Goal: Task Accomplishment & Management: Manage account settings

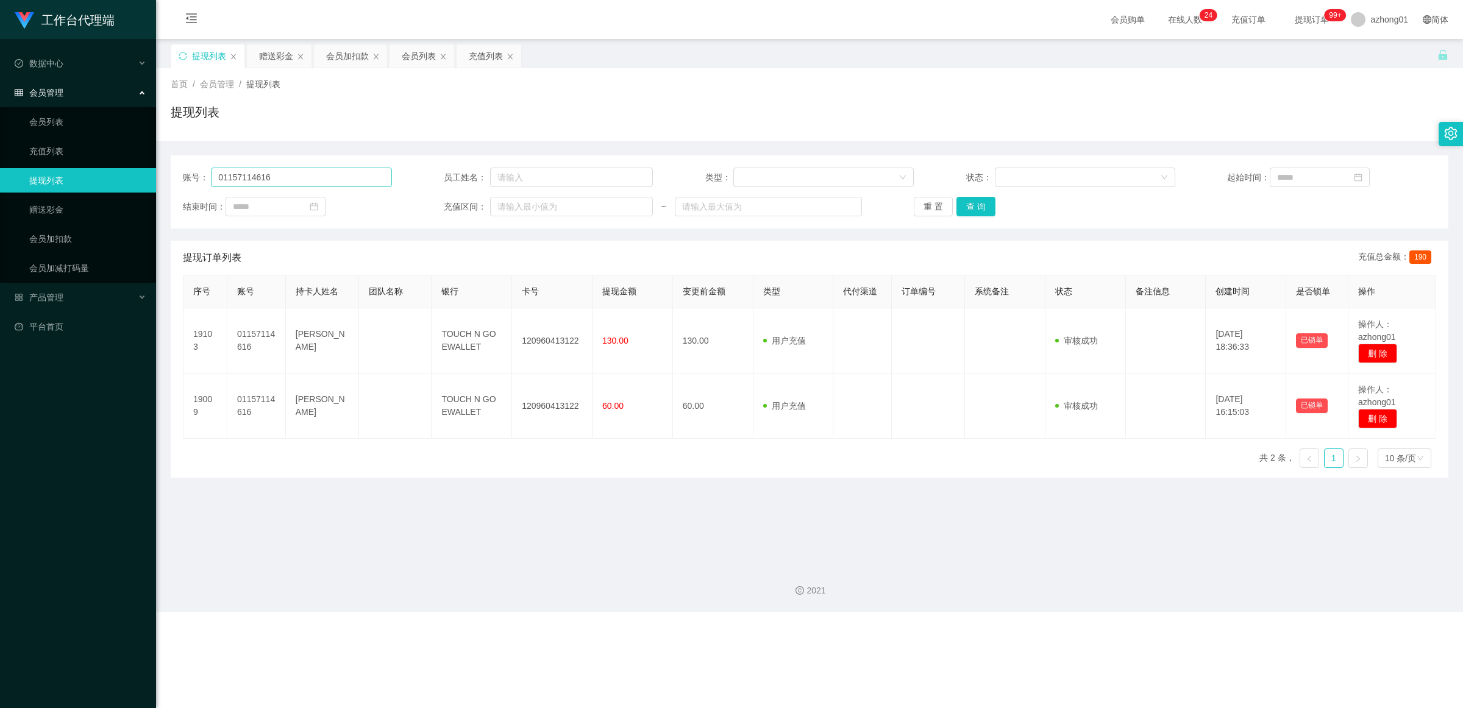
click at [328, 176] on input "01157114616" at bounding box center [301, 178] width 180 height 20
type input "SSWT"
click at [971, 207] on button "查 询" at bounding box center [975, 207] width 39 height 20
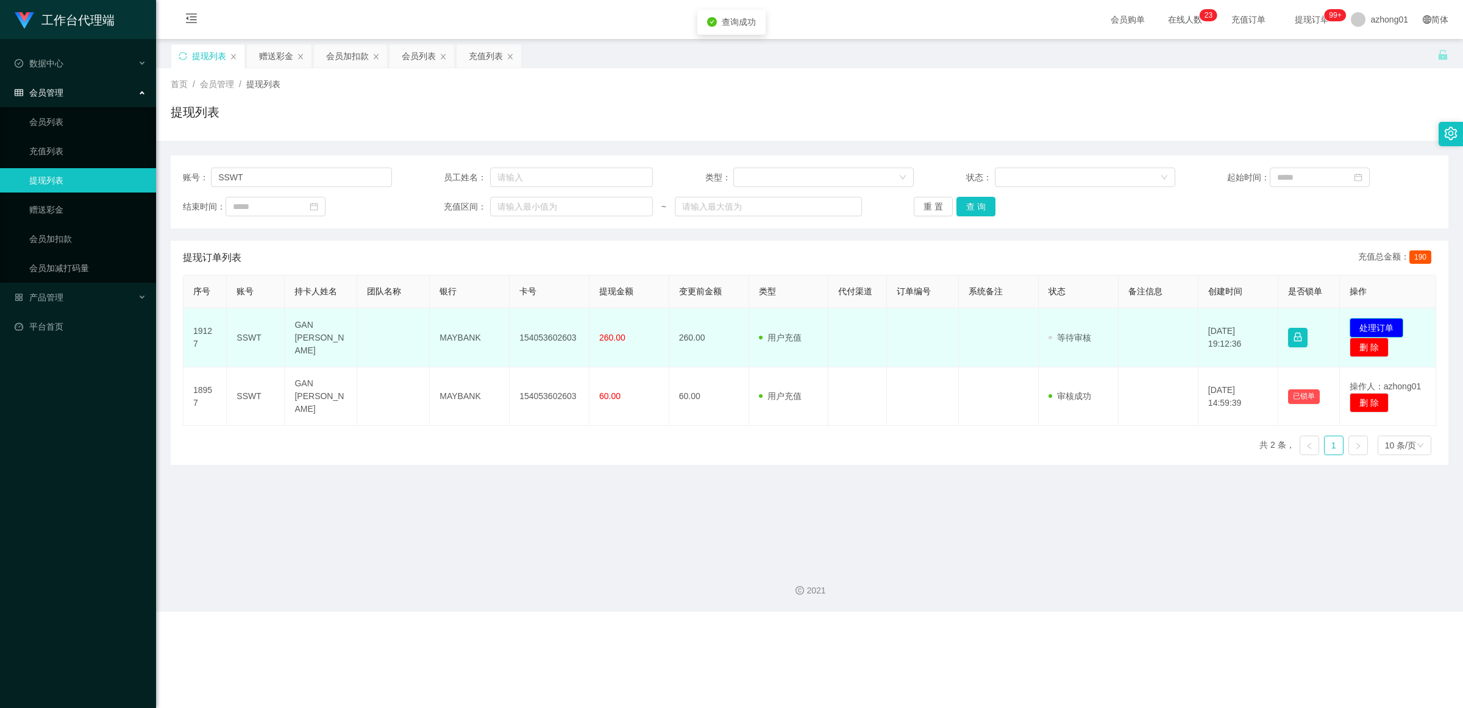
click at [1388, 322] on button "处理订单" at bounding box center [1377, 328] width 54 height 20
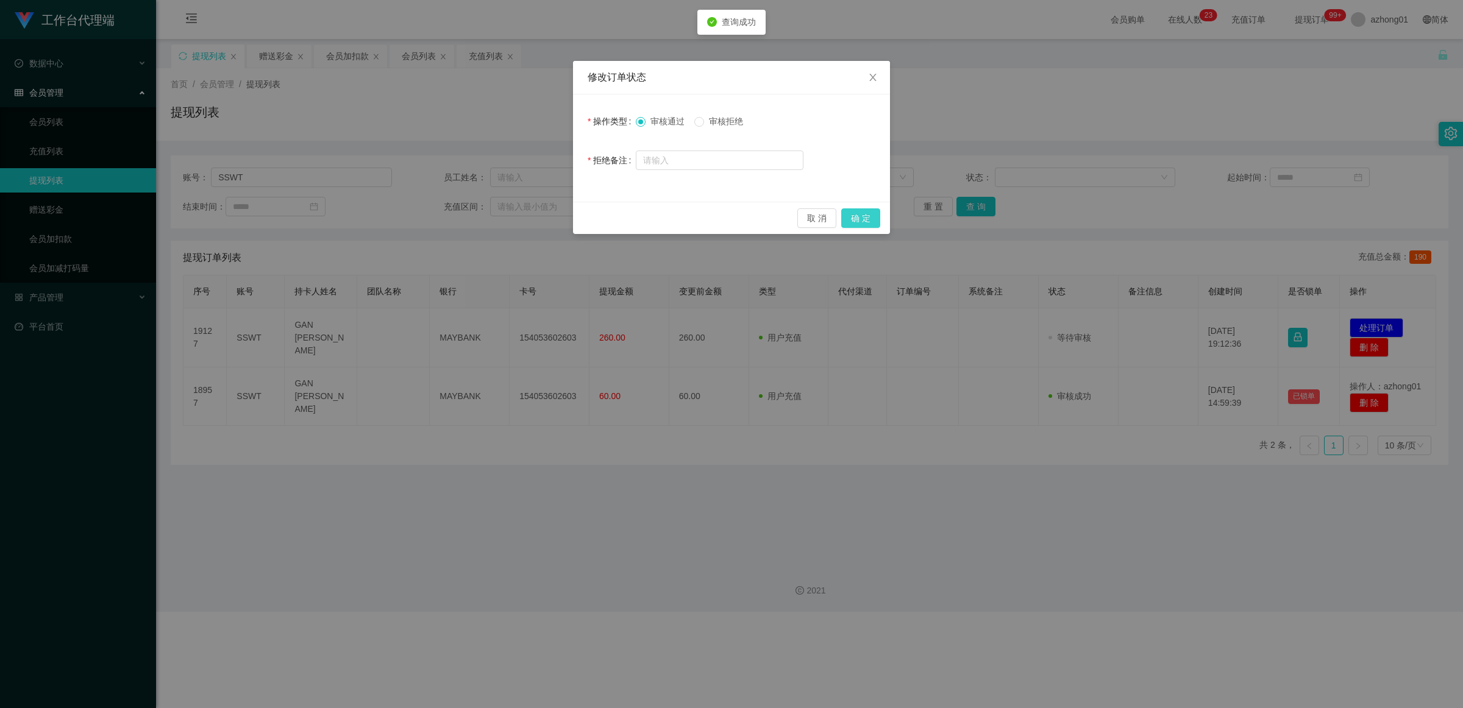
click at [869, 217] on button "确 定" at bounding box center [860, 218] width 39 height 20
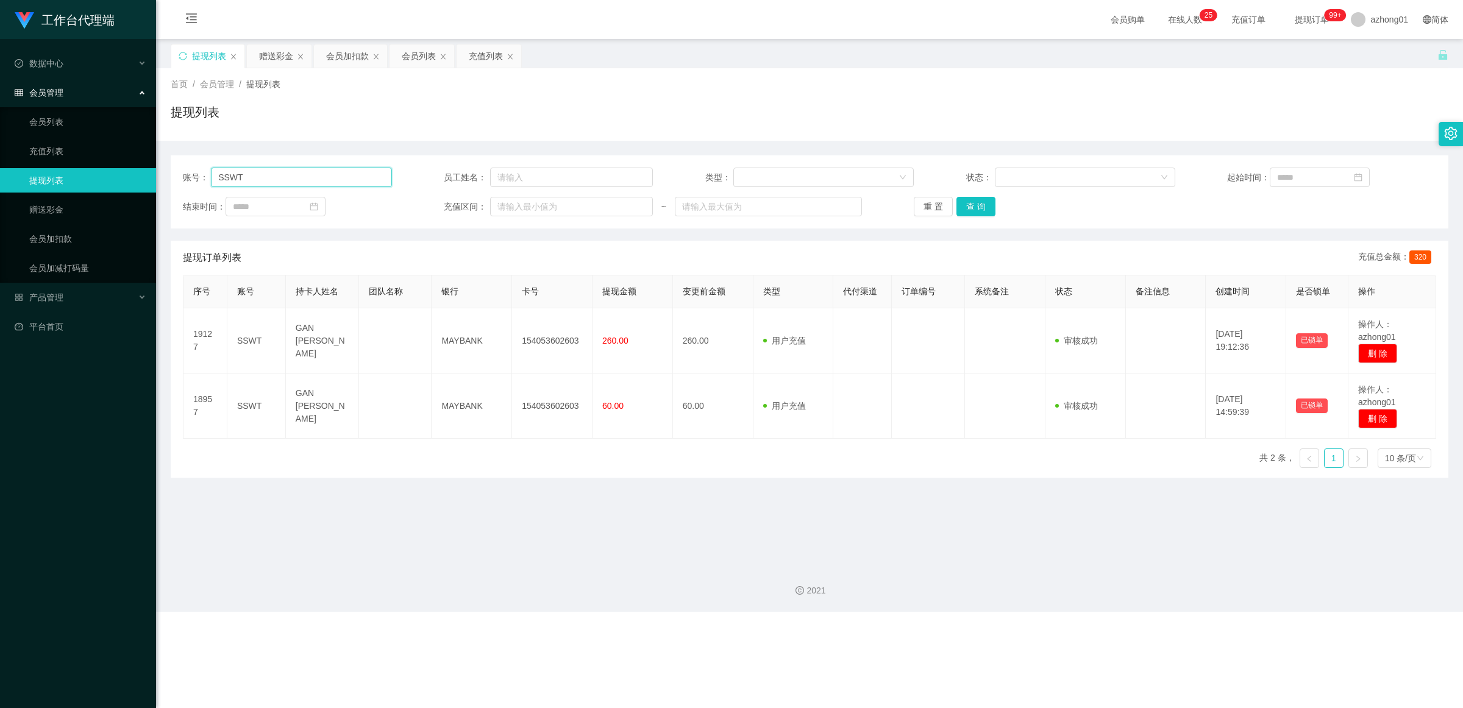
click at [334, 175] on input "SSWT" at bounding box center [301, 178] width 180 height 20
paste input "6122737"
type input "6122737"
click at [963, 212] on button "查 询" at bounding box center [975, 207] width 39 height 20
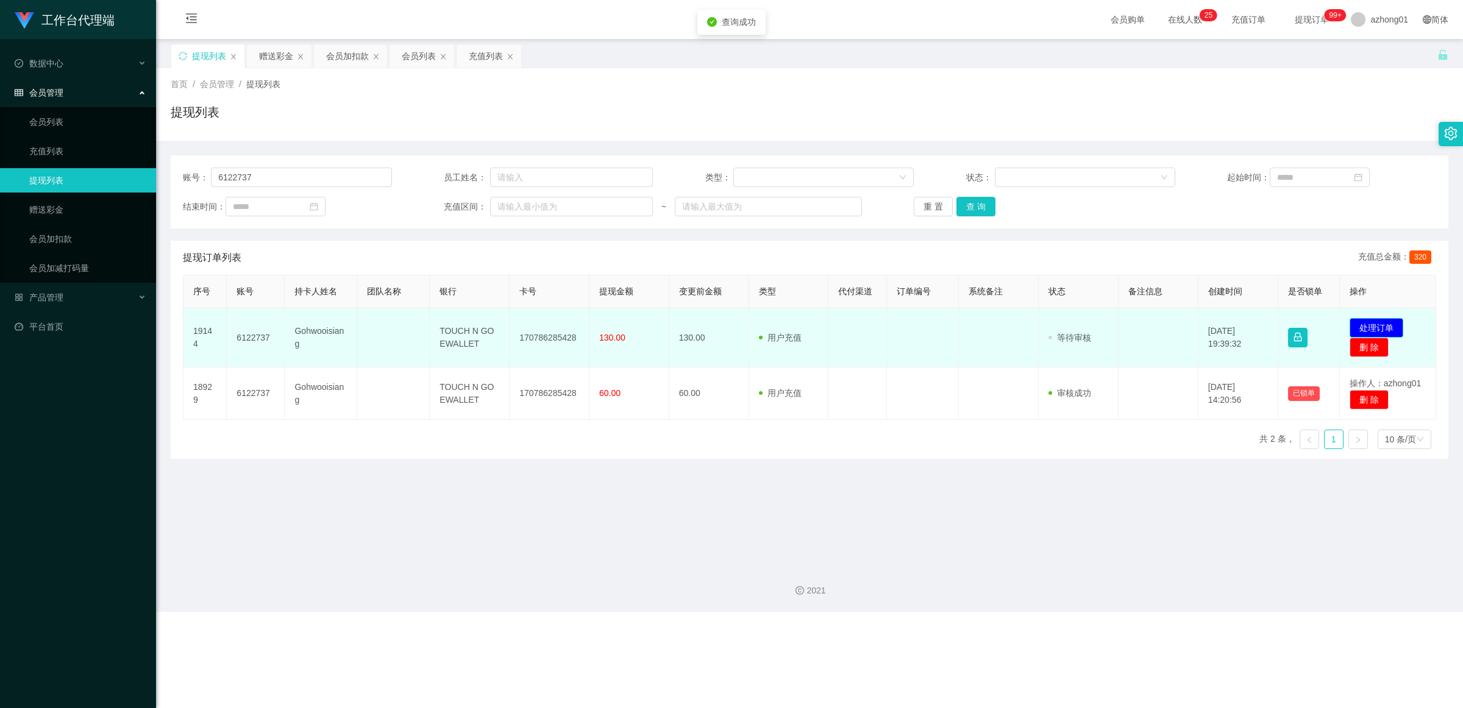
click at [1352, 324] on button "处理订单" at bounding box center [1377, 328] width 54 height 20
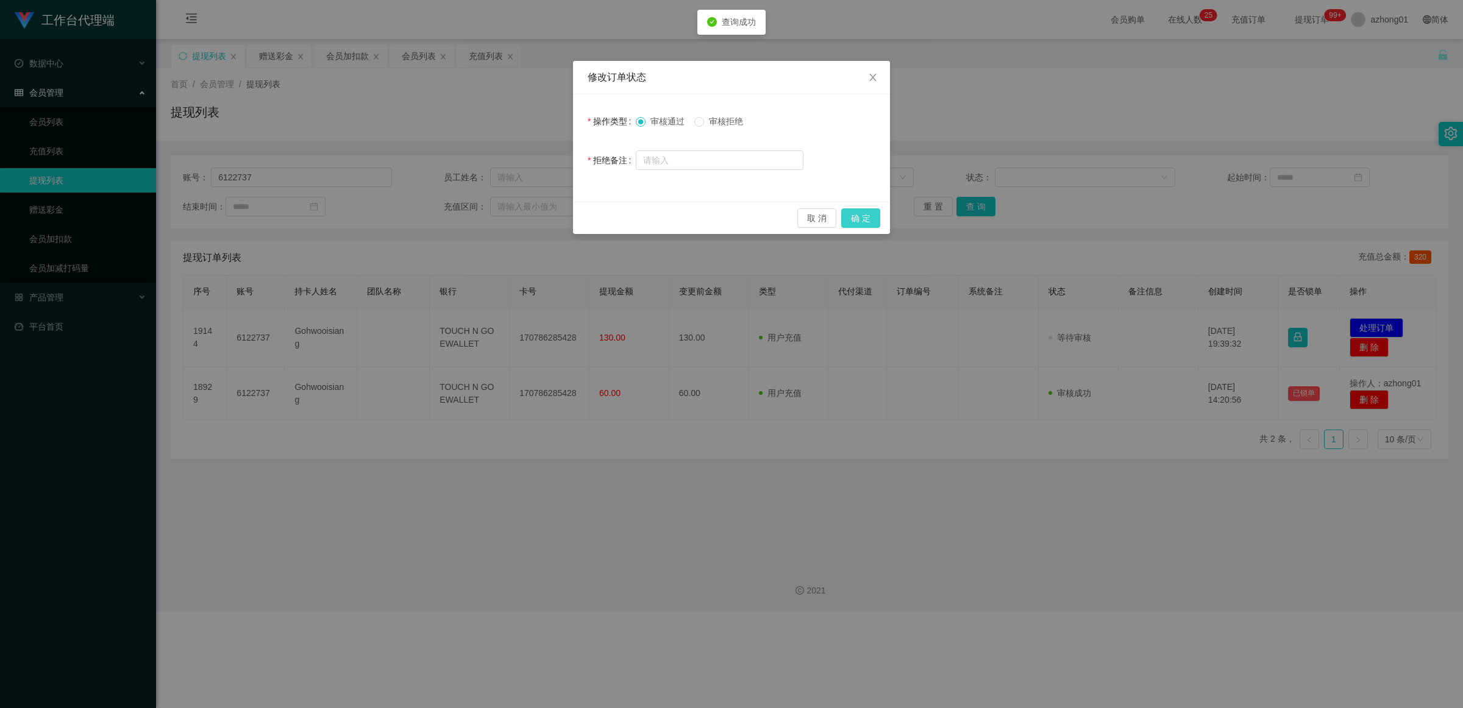
click at [872, 215] on button "确 定" at bounding box center [860, 218] width 39 height 20
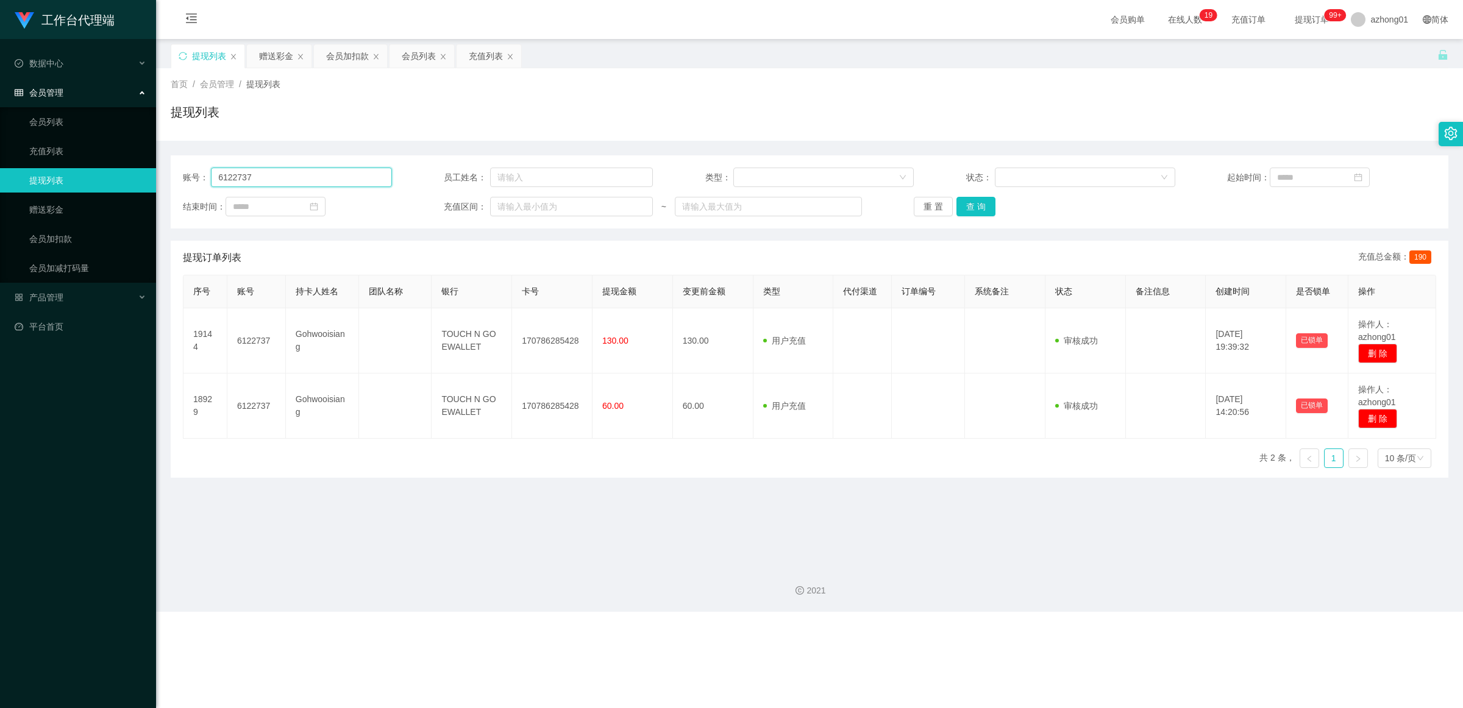
click at [328, 175] on input "6122737" at bounding box center [301, 178] width 180 height 20
paste input "0175997491"
type input "0175997491"
click at [116, 199] on link "赠送彩金" at bounding box center [87, 209] width 117 height 24
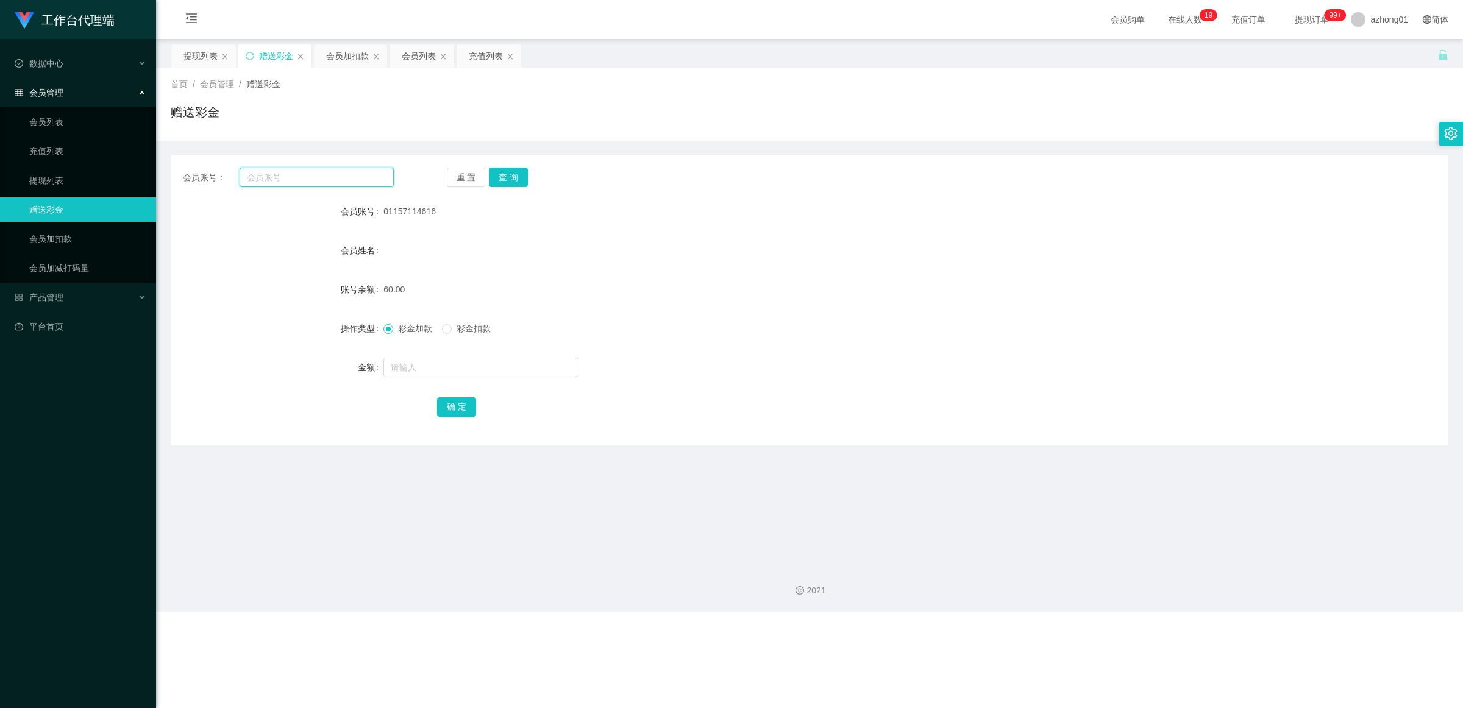
click at [330, 184] on input "text" at bounding box center [317, 178] width 154 height 20
paste input "0175997491"
type input "0175997491"
click at [512, 183] on button "查 询" at bounding box center [508, 178] width 39 height 20
click at [510, 183] on button "查 询" at bounding box center [508, 178] width 39 height 20
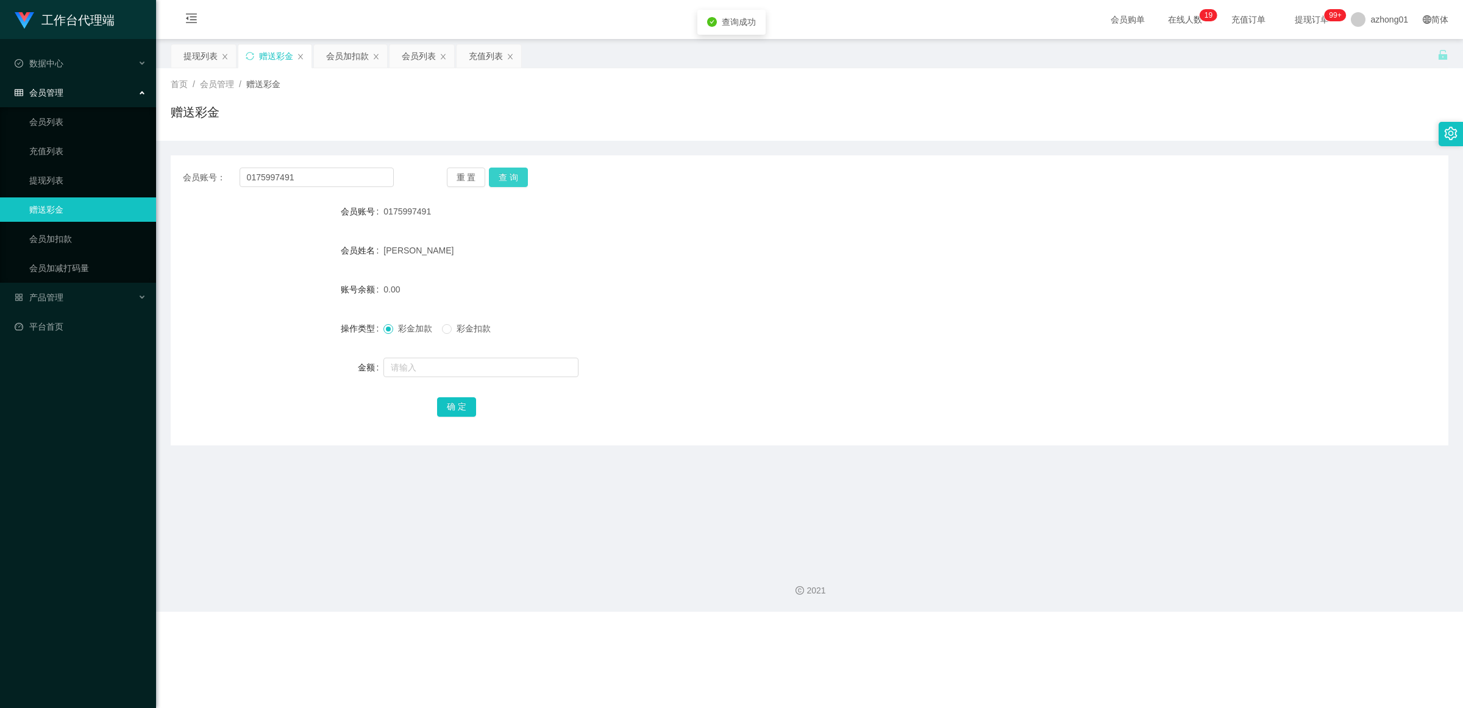
click at [510, 183] on button "查 询" at bounding box center [508, 178] width 39 height 20
click at [521, 171] on button "查 询" at bounding box center [508, 178] width 39 height 20
click at [302, 174] on input "0175997491" at bounding box center [317, 178] width 154 height 20
paste input "0175997491"
type input "0175997491"
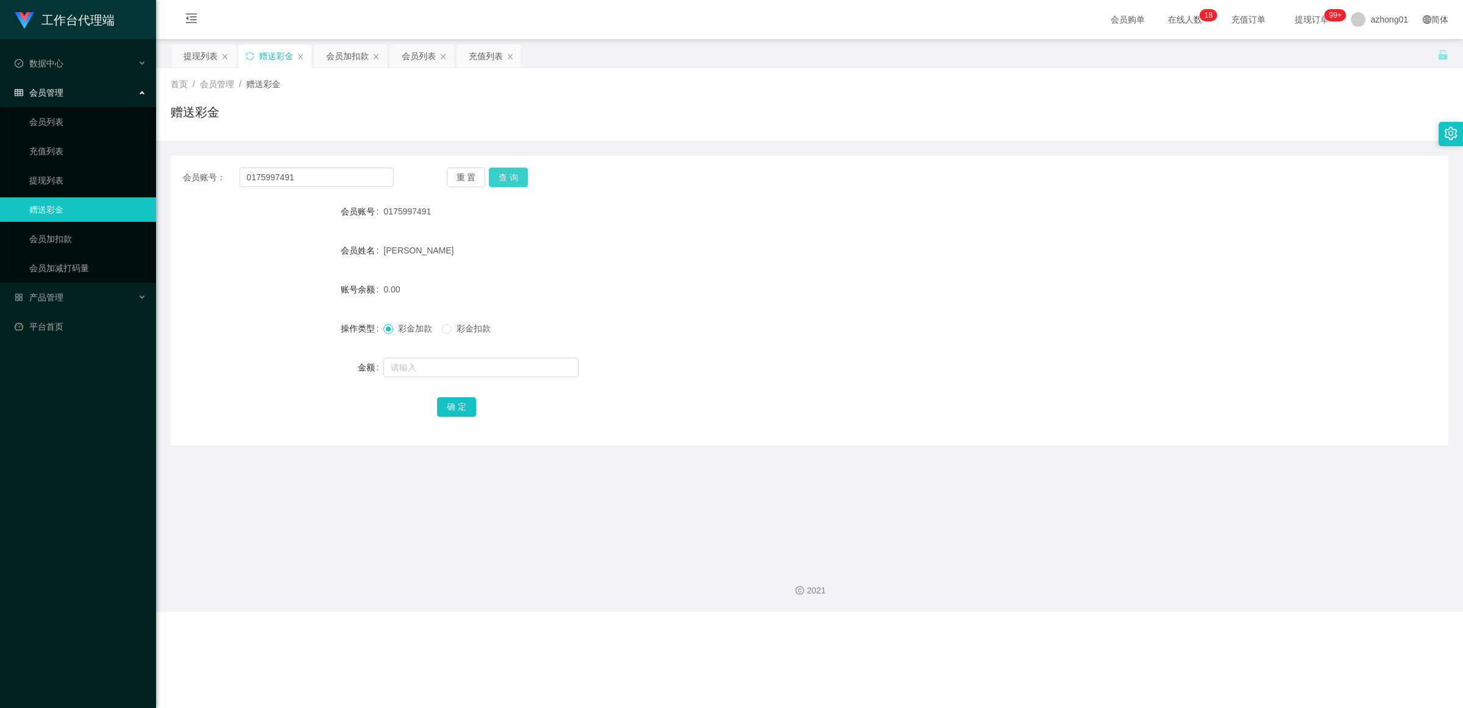
click at [503, 179] on button "查 询" at bounding box center [508, 178] width 39 height 20
click at [324, 174] on input "0175997491" at bounding box center [317, 178] width 154 height 20
click at [43, 238] on link "会员加扣款" at bounding box center [87, 239] width 117 height 24
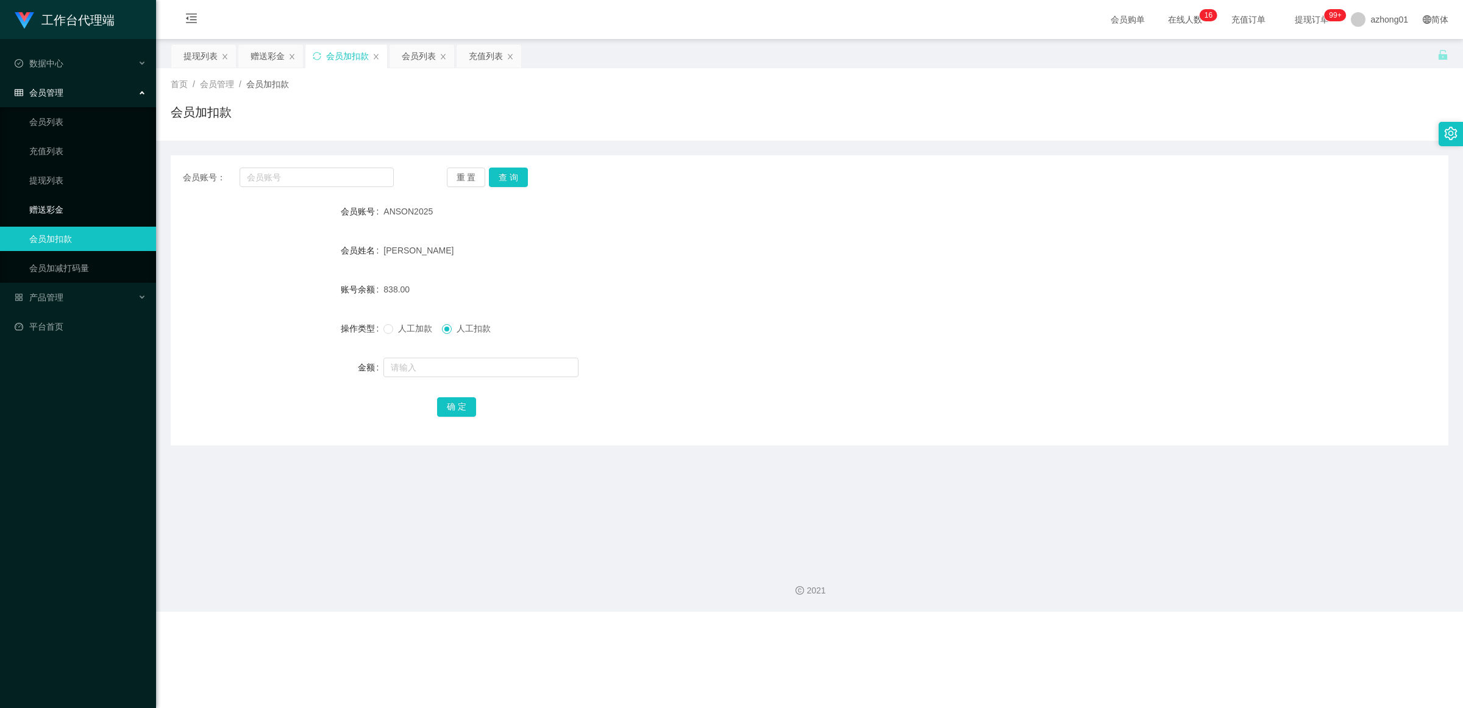
click at [89, 212] on link "赠送彩金" at bounding box center [87, 209] width 117 height 24
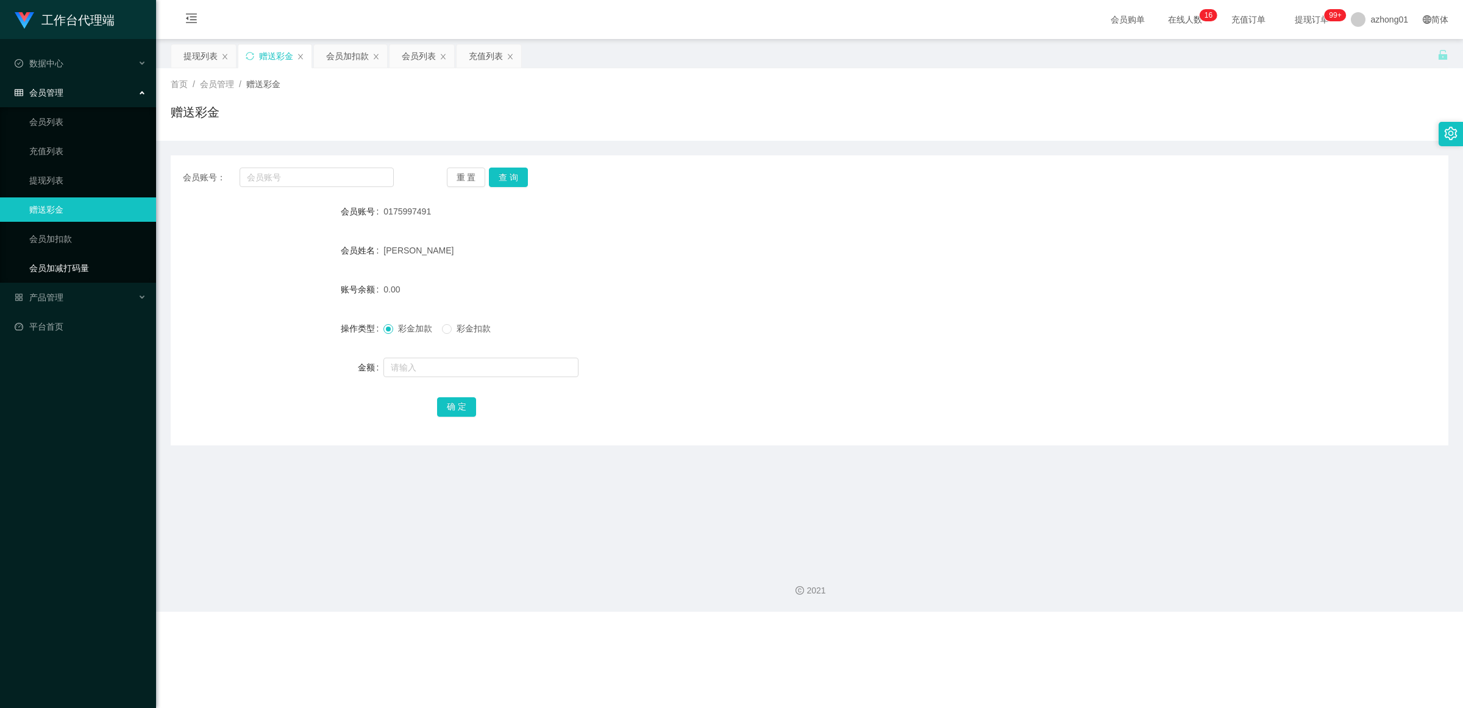
click at [66, 256] on link "会员加减打码量" at bounding box center [87, 268] width 117 height 24
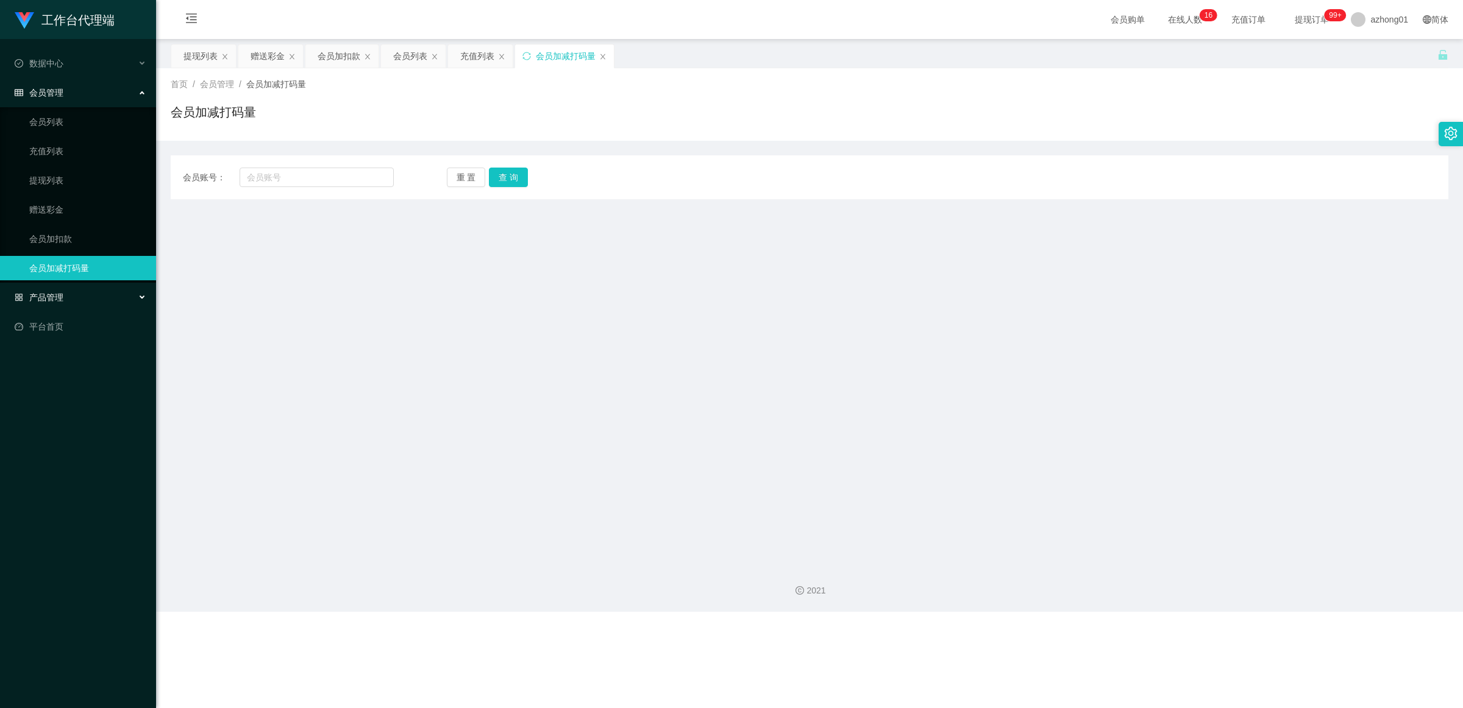
click at [87, 293] on div "产品管理" at bounding box center [78, 297] width 156 height 24
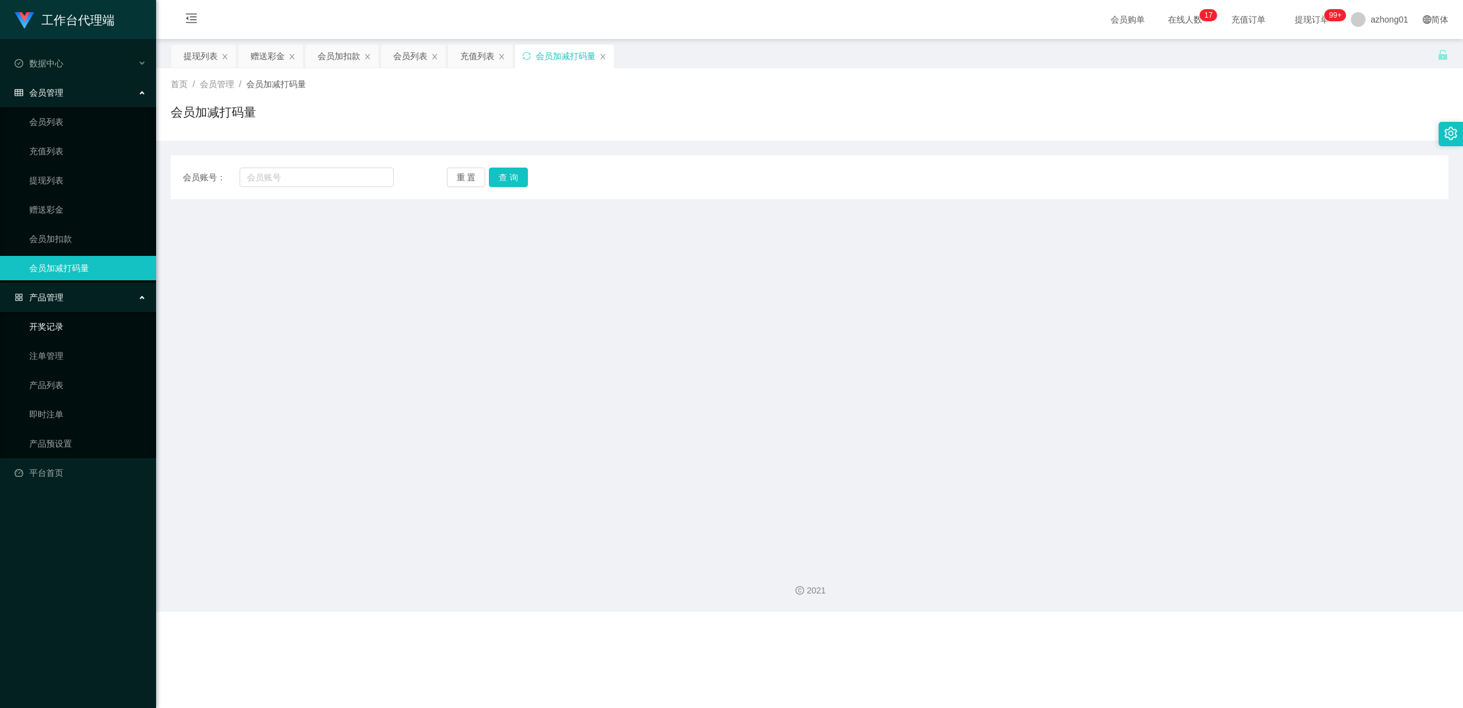
click at [71, 325] on link "开奖记录" at bounding box center [87, 327] width 117 height 24
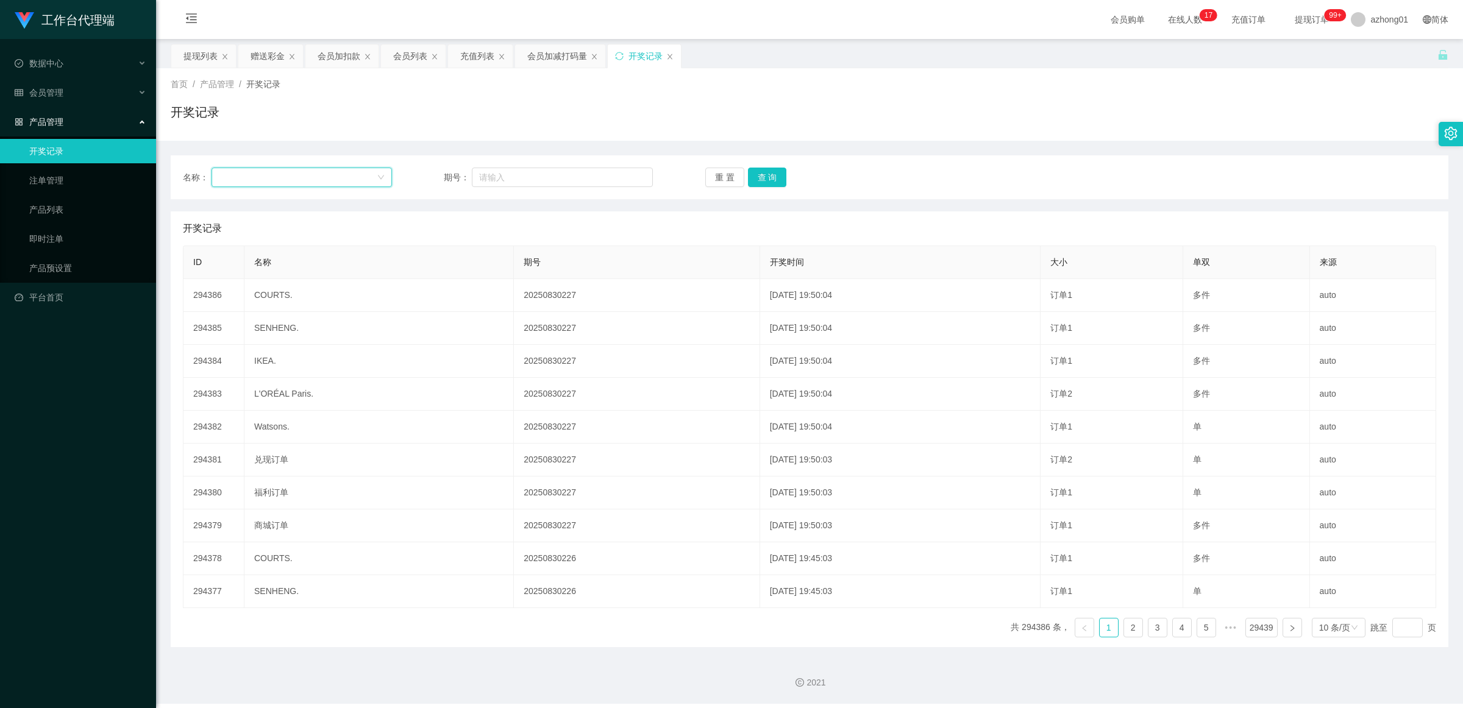
click at [326, 183] on div at bounding box center [298, 177] width 158 height 18
click at [263, 218] on li "福利订单" at bounding box center [300, 221] width 179 height 20
click at [257, 177] on div "福利订单" at bounding box center [298, 177] width 158 height 18
click at [251, 201] on li "商城订单" at bounding box center [300, 201] width 179 height 20
click at [543, 180] on input "text" at bounding box center [562, 178] width 180 height 20
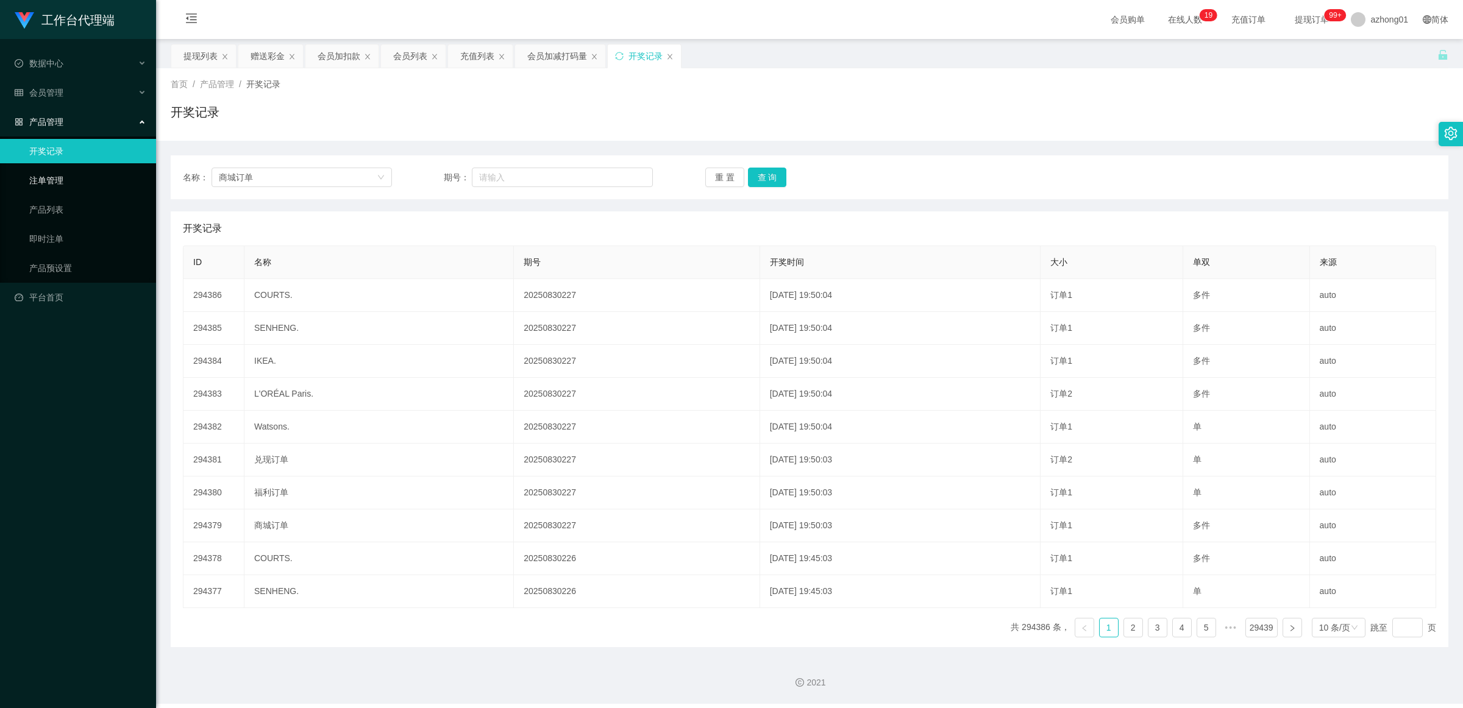
click at [62, 185] on link "注单管理" at bounding box center [87, 180] width 117 height 24
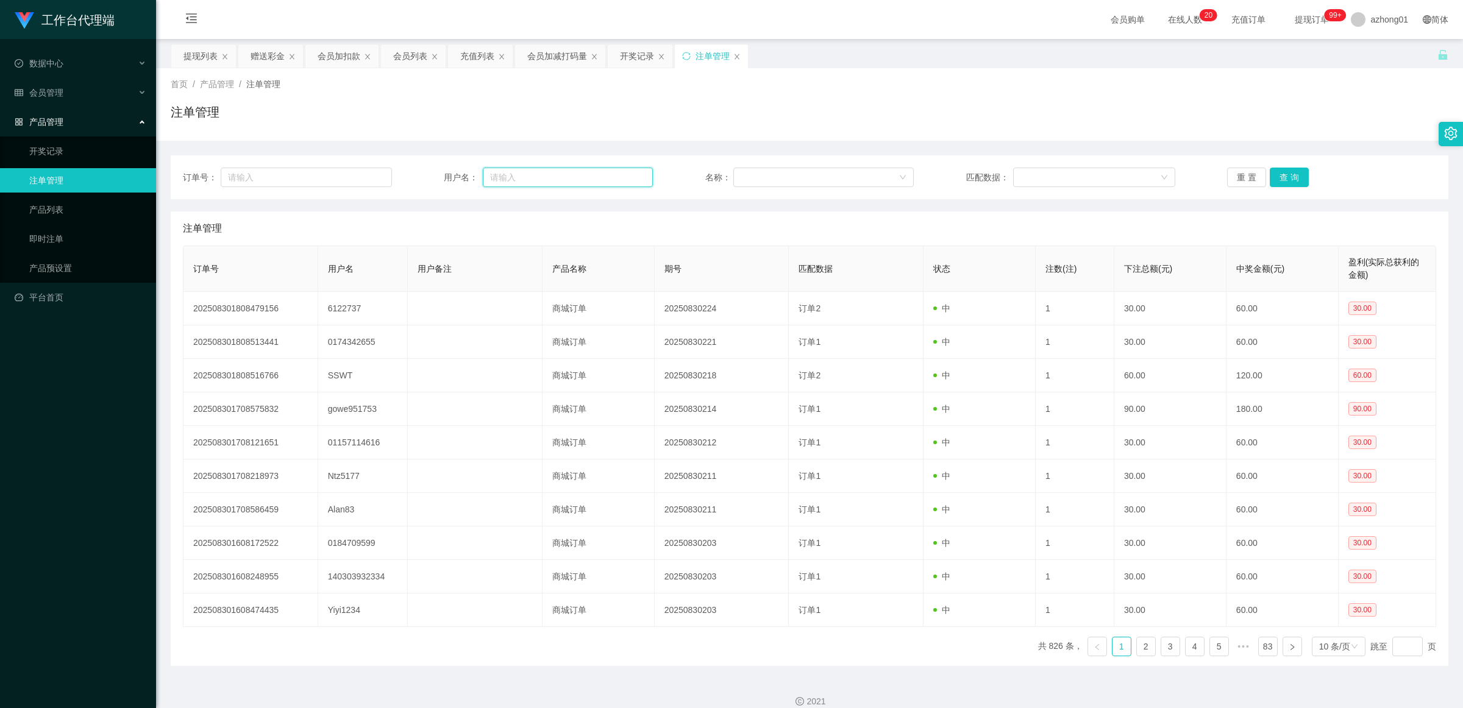
click at [506, 178] on input "text" at bounding box center [568, 178] width 170 height 20
paste input "0175997491"
type input "0175997491"
click at [1270, 179] on button "查 询" at bounding box center [1289, 178] width 39 height 20
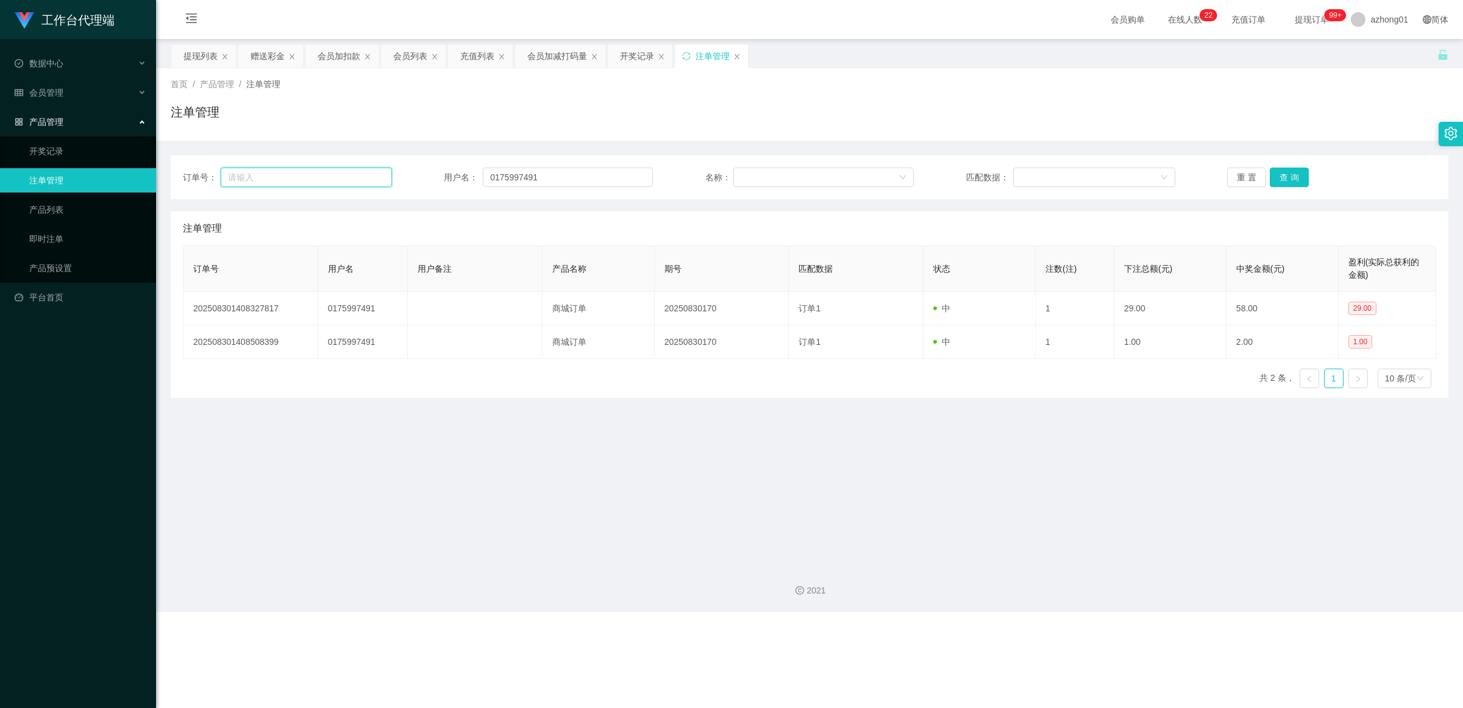
click at [270, 171] on input "text" at bounding box center [306, 178] width 171 height 20
click at [74, 128] on div "产品管理" at bounding box center [78, 122] width 156 height 24
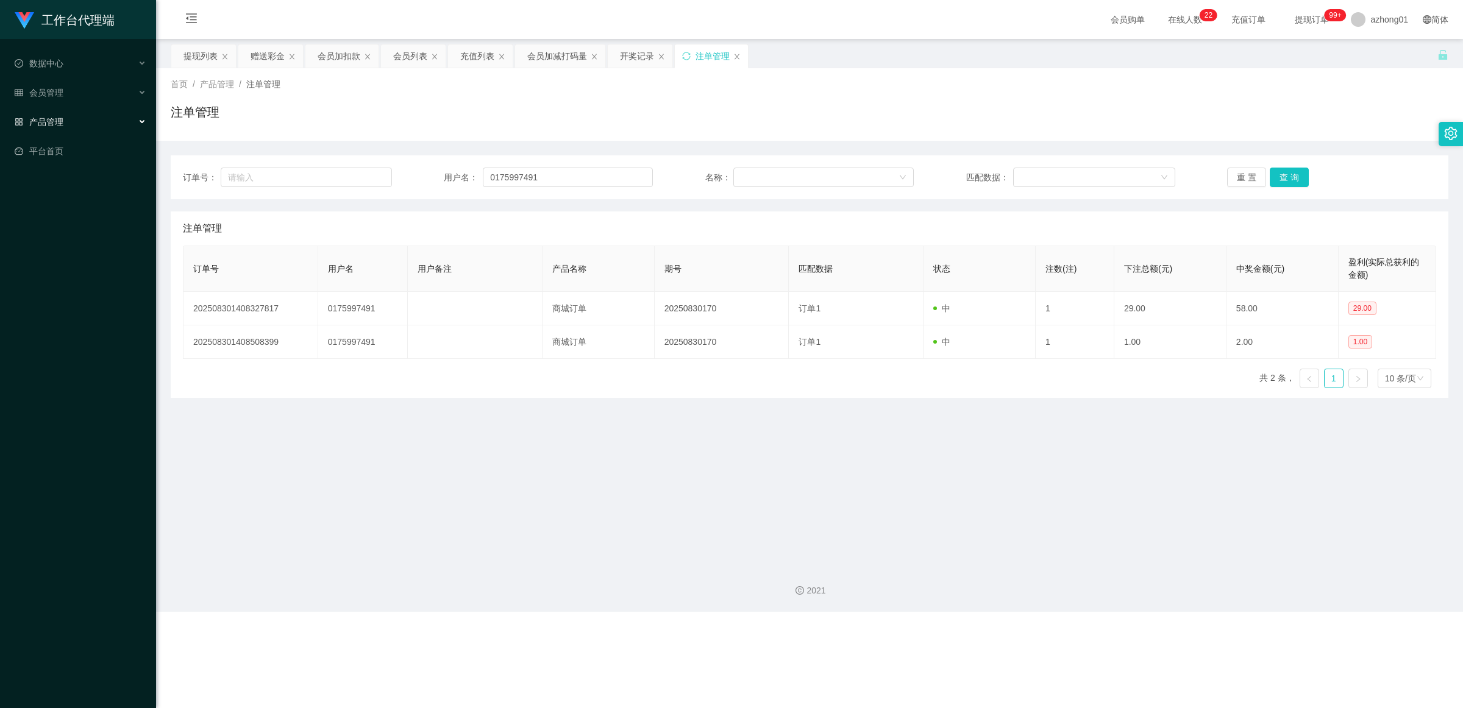
drag, startPoint x: 66, startPoint y: 119, endPoint x: 66, endPoint y: 110, distance: 8.5
click at [66, 115] on div "产品管理" at bounding box center [78, 122] width 156 height 24
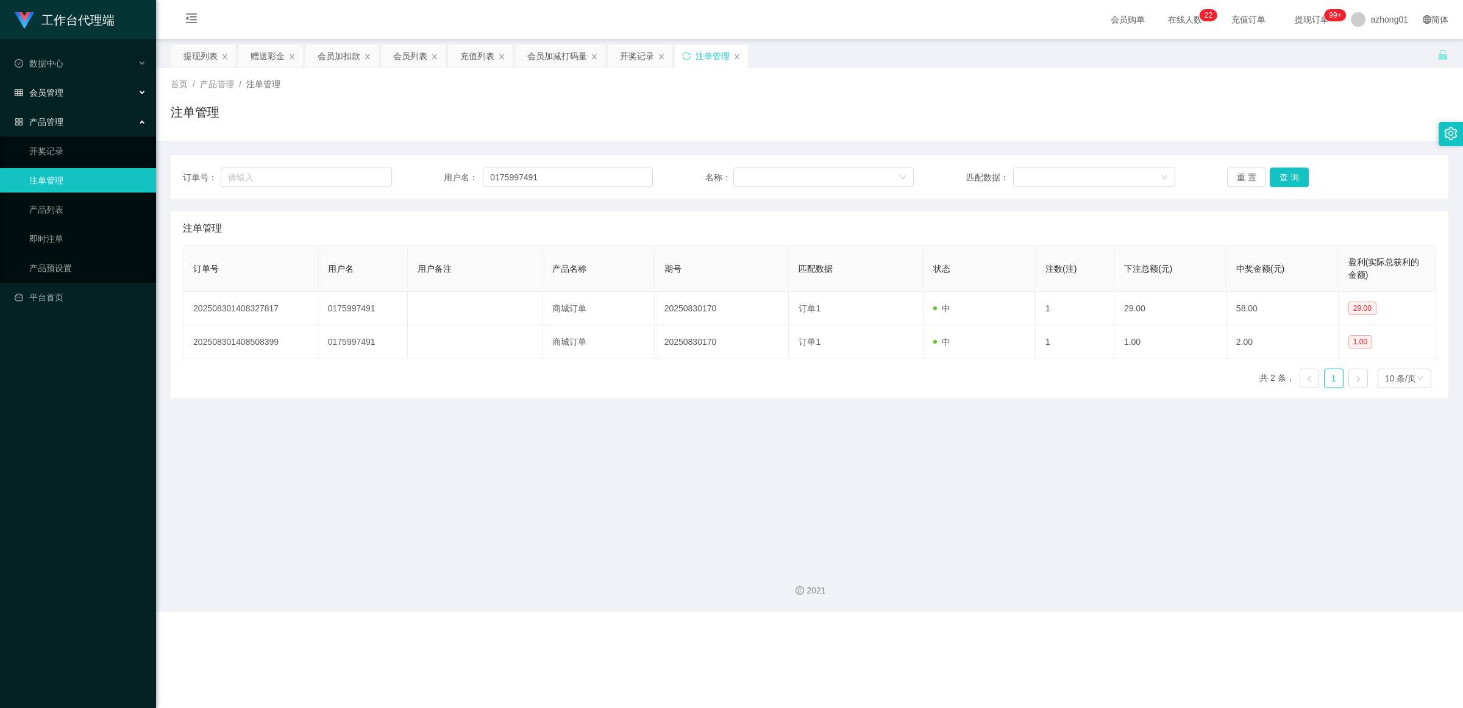
click at [66, 92] on div "会员管理" at bounding box center [78, 92] width 156 height 24
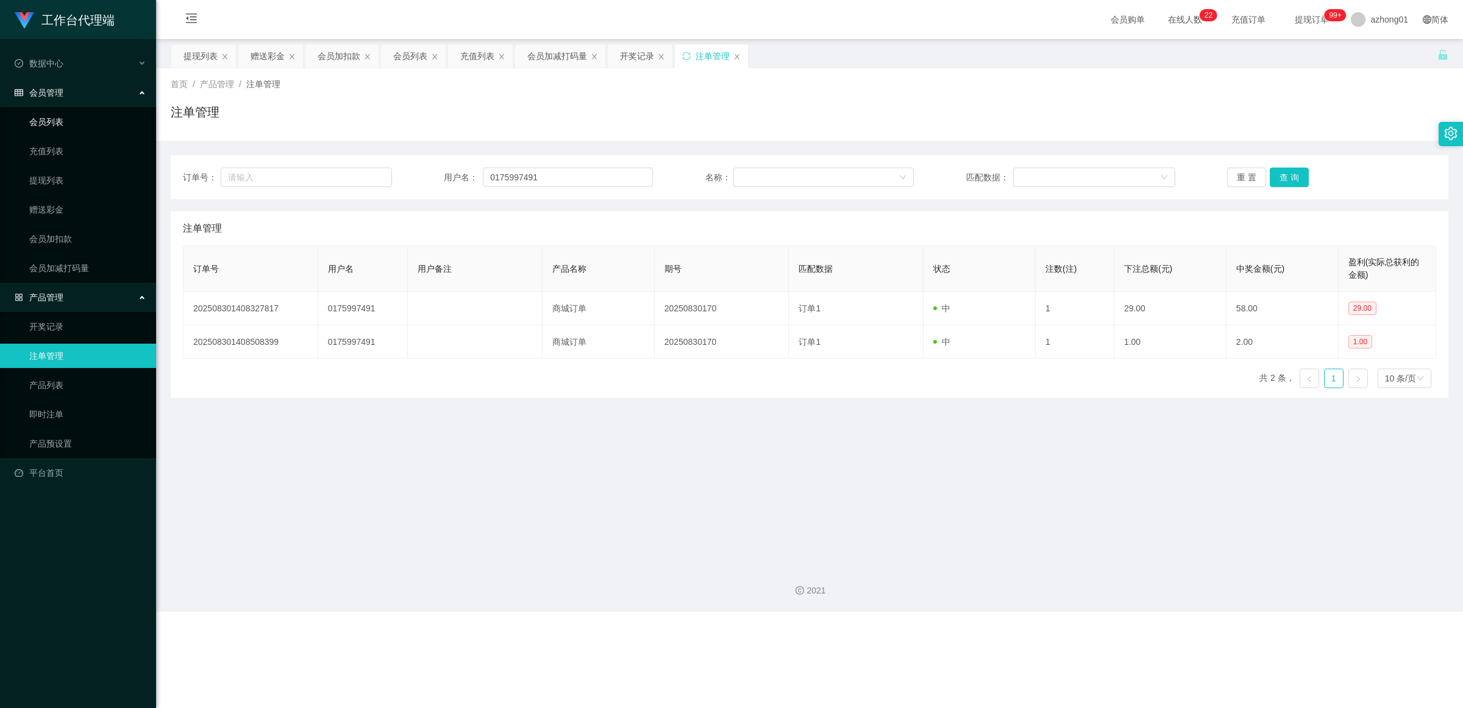
click at [65, 120] on link "会员列表" at bounding box center [87, 122] width 117 height 24
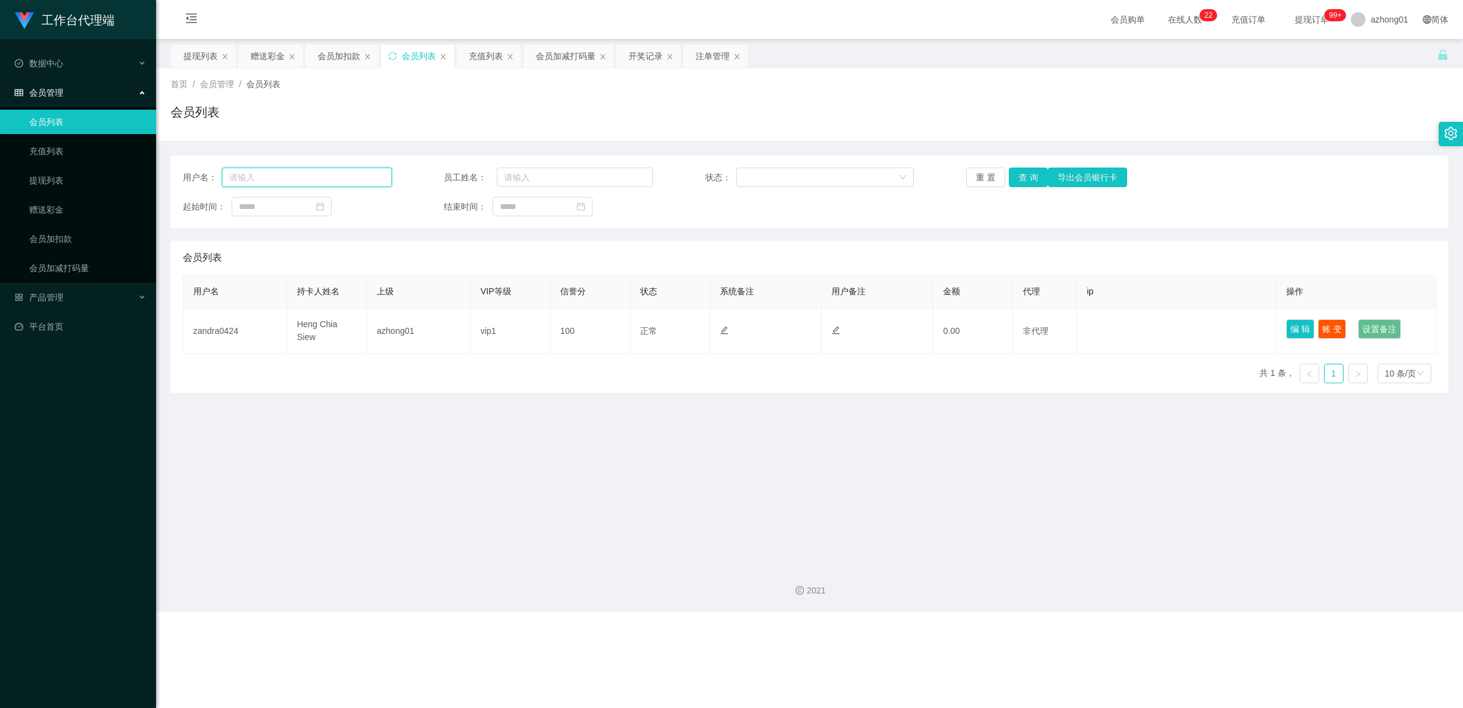
click at [297, 169] on input "text" at bounding box center [307, 178] width 170 height 20
paste input "[PERSON_NAME]"
type input "[PERSON_NAME]"
click at [1028, 179] on button "查 询" at bounding box center [1028, 178] width 39 height 20
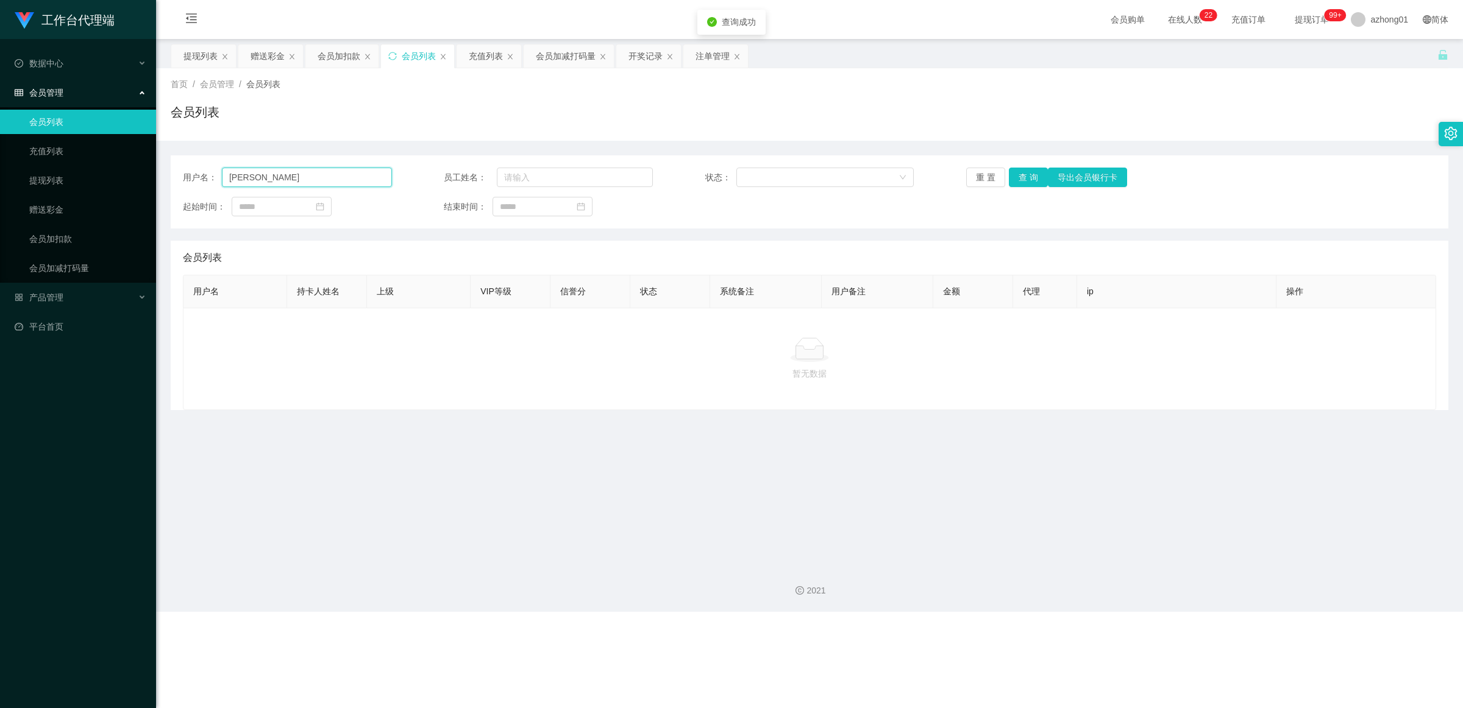
click at [305, 178] on input "[PERSON_NAME]" at bounding box center [307, 178] width 170 height 20
click at [55, 150] on link "充值列表" at bounding box center [87, 151] width 117 height 24
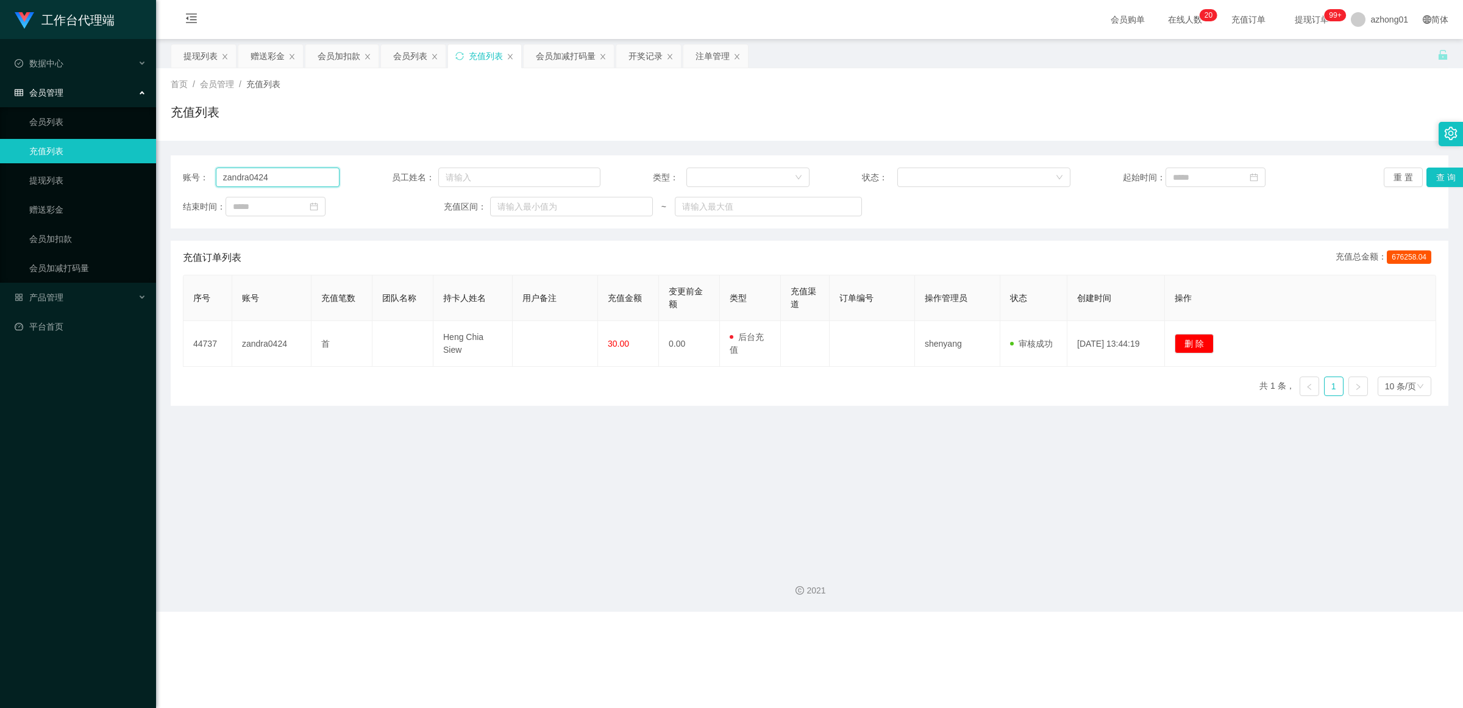
click at [290, 169] on input "zandra0424" at bounding box center [278, 178] width 124 height 20
drag, startPoint x: 49, startPoint y: 176, endPoint x: 59, endPoint y: 177, distance: 10.5
click at [49, 176] on link "提现列表" at bounding box center [87, 180] width 117 height 24
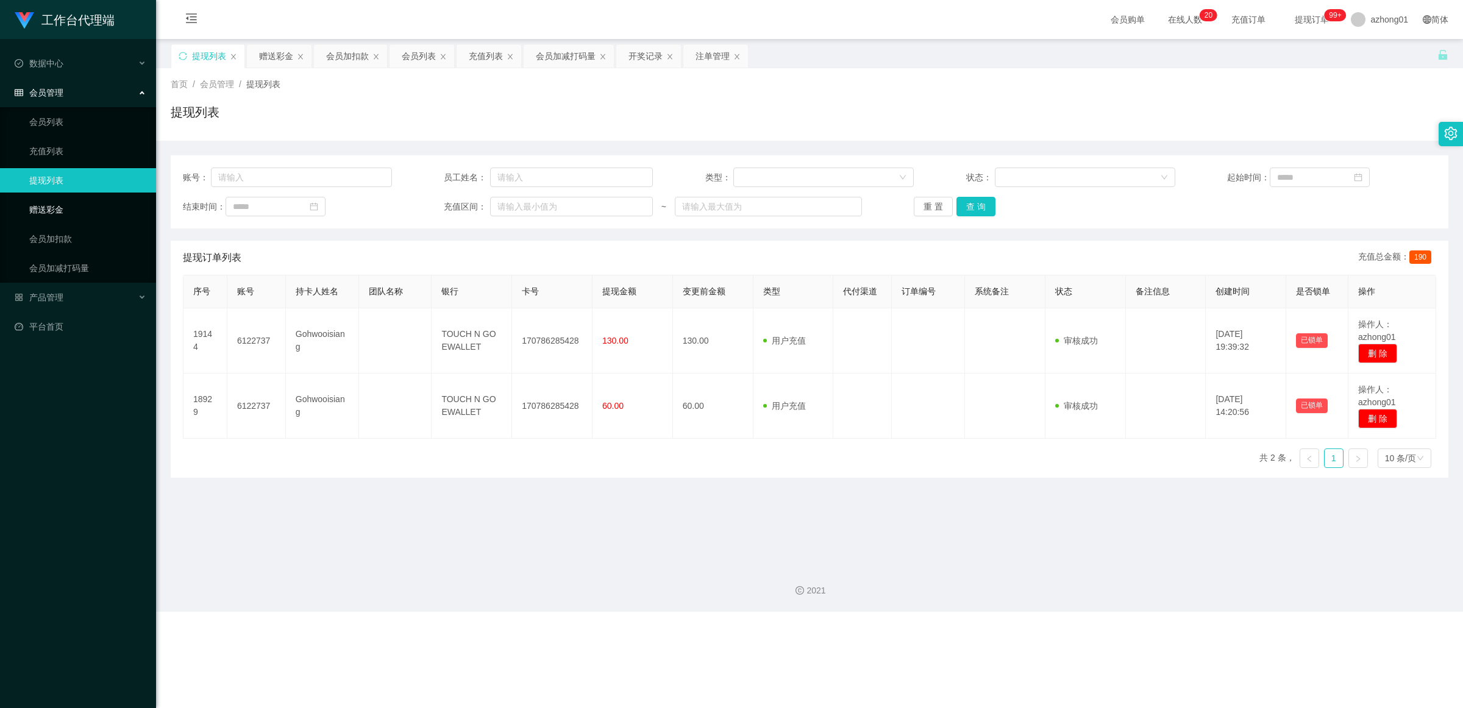
click at [68, 204] on link "赠送彩金" at bounding box center [87, 209] width 117 height 24
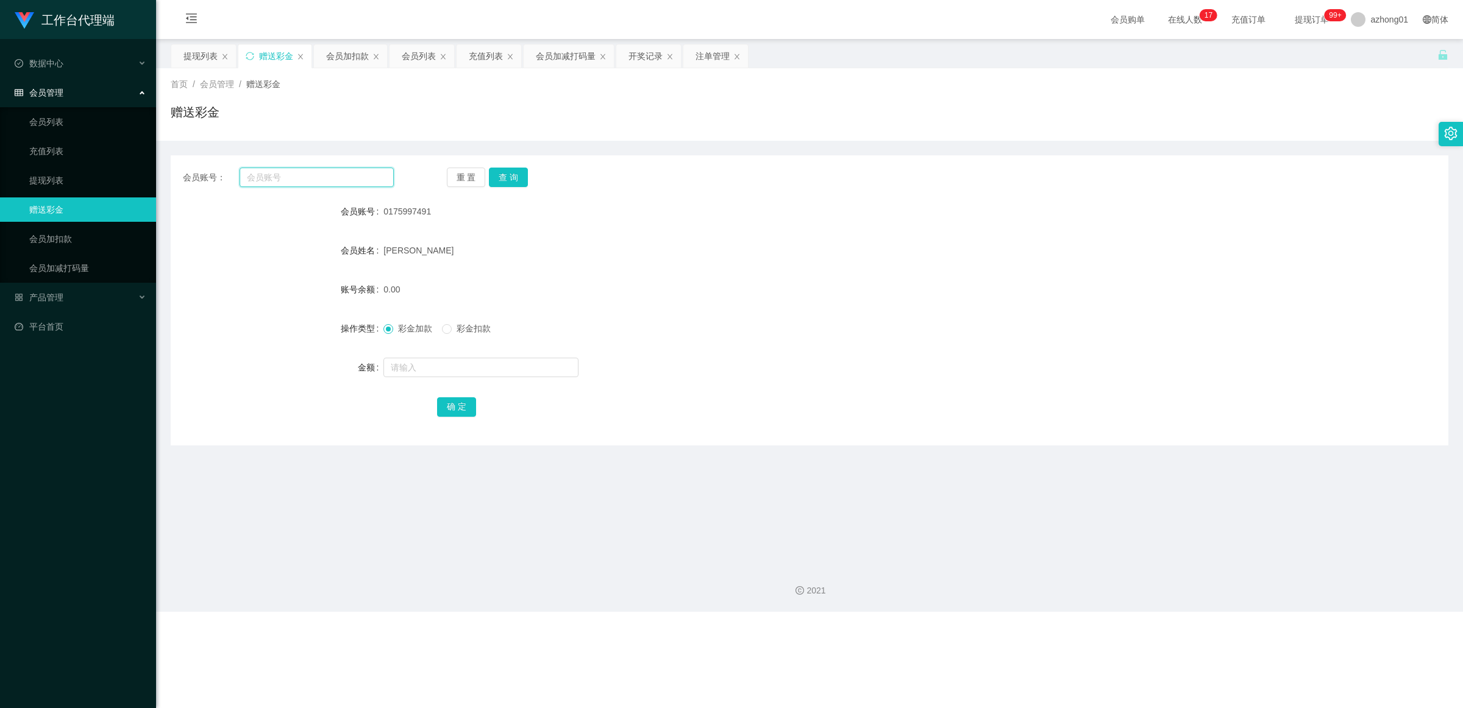
click at [324, 181] on input "text" at bounding box center [317, 178] width 154 height 20
paste input "0175997491"
type input "0175997491"
click at [522, 177] on button "查 询" at bounding box center [508, 178] width 39 height 20
click at [410, 363] on input "text" at bounding box center [480, 368] width 195 height 20
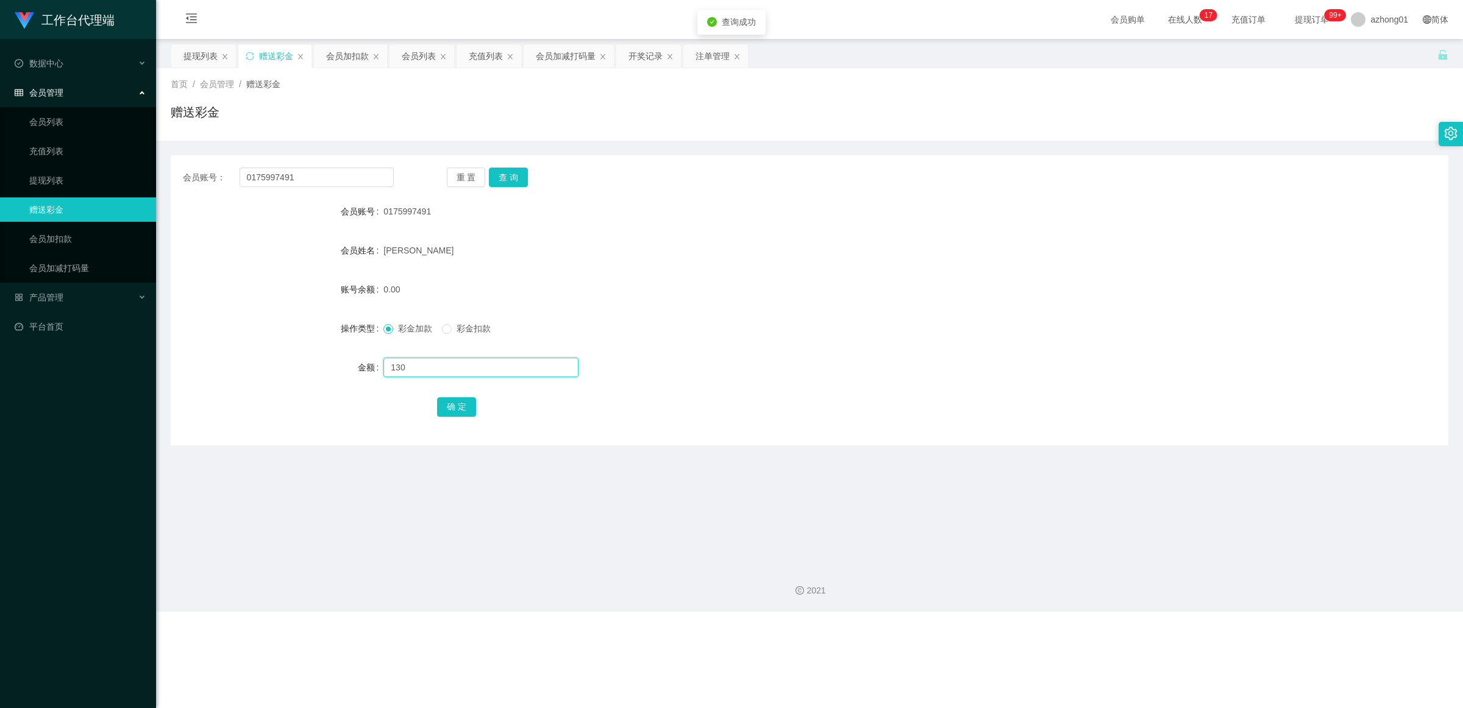
type input "130"
click at [433, 407] on div "确 定" at bounding box center [810, 406] width 1278 height 24
click at [456, 407] on button "确 定" at bounding box center [456, 407] width 39 height 20
click at [346, 173] on input "0175997491" at bounding box center [317, 178] width 154 height 20
paste input "0175997491"
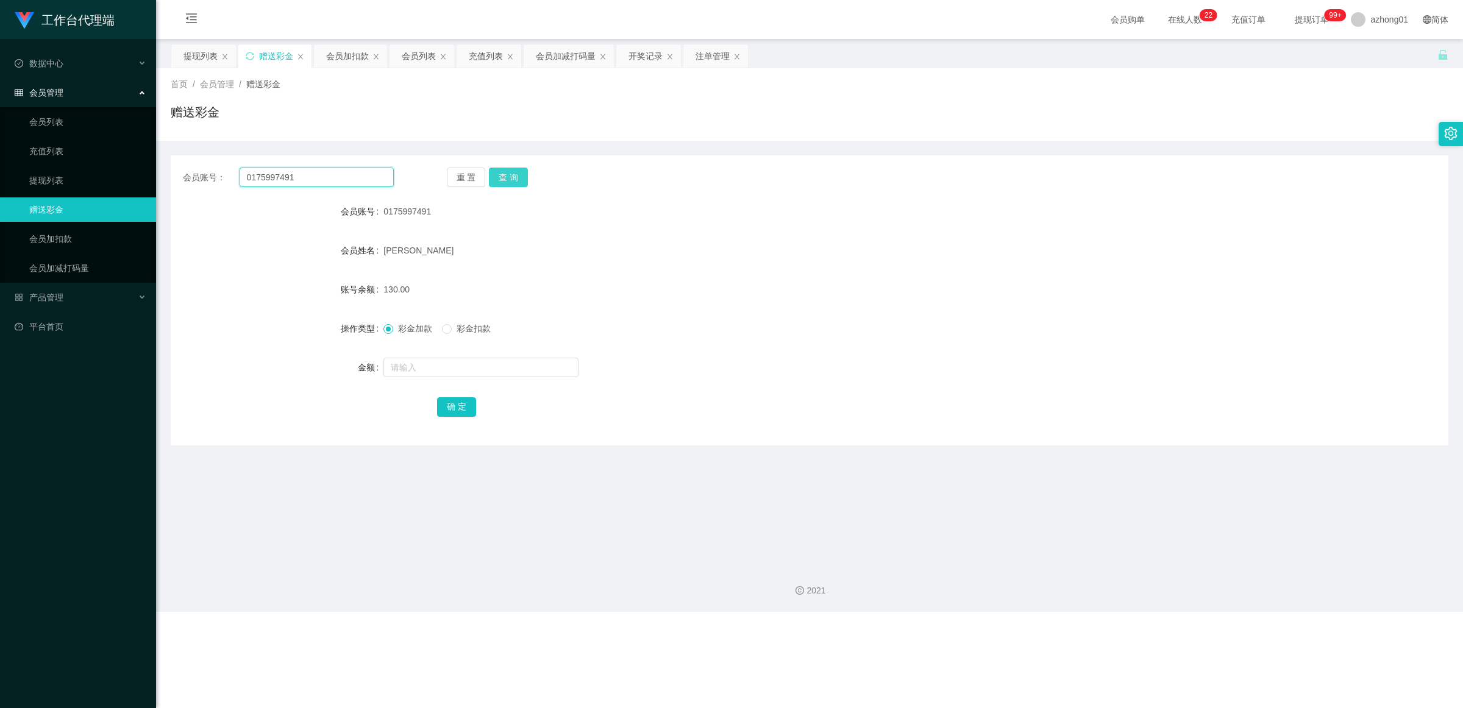
type input "0175997491"
click at [522, 175] on button "查 询" at bounding box center [508, 178] width 39 height 20
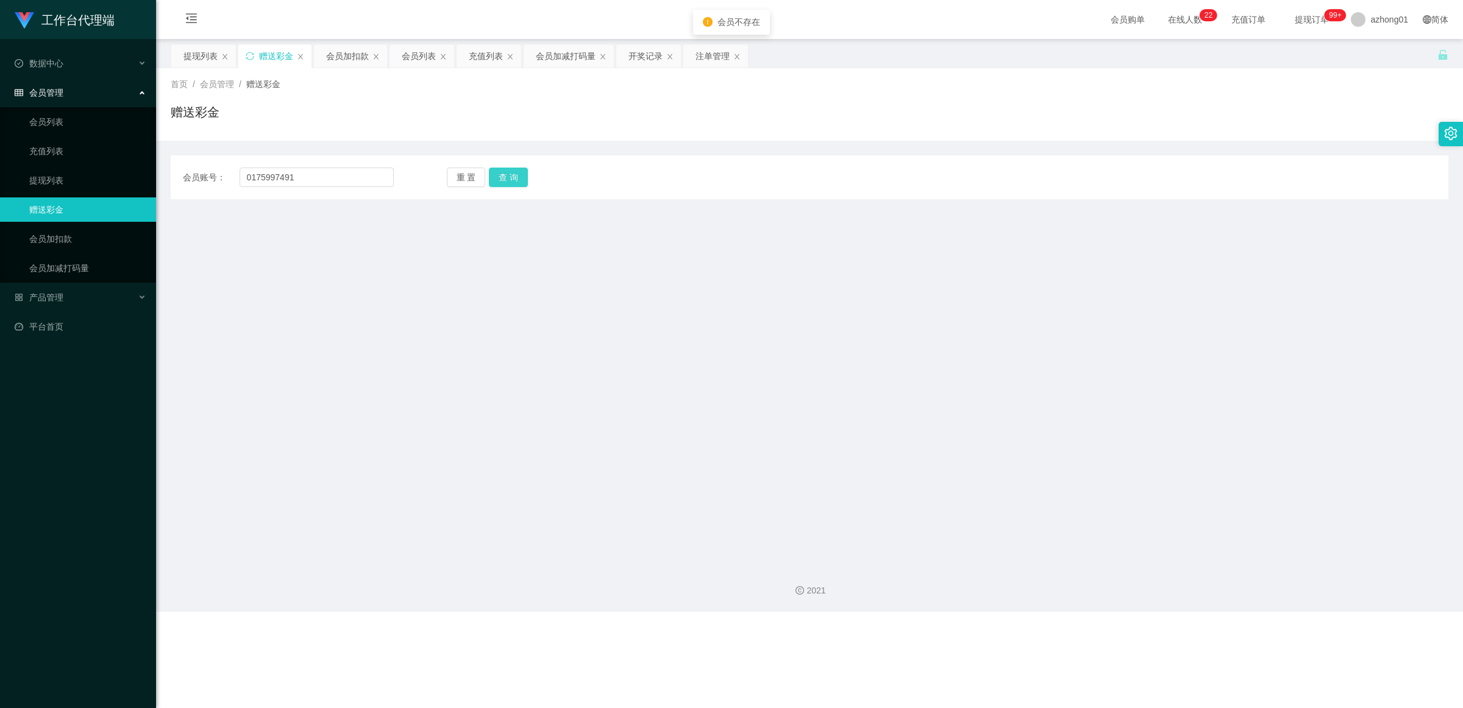
click at [507, 180] on button "查 询" at bounding box center [508, 178] width 39 height 20
click at [330, 189] on div "会员账号： 0175997491 重 置 查 询 会员账号 0175997491 会员姓名 [PERSON_NAME] 账号余额 130.00 操作类型 彩金…" at bounding box center [810, 177] width 1278 height 44
click at [326, 180] on input "0175997491" at bounding box center [317, 178] width 154 height 20
click at [68, 182] on link "提现列表" at bounding box center [87, 180] width 117 height 24
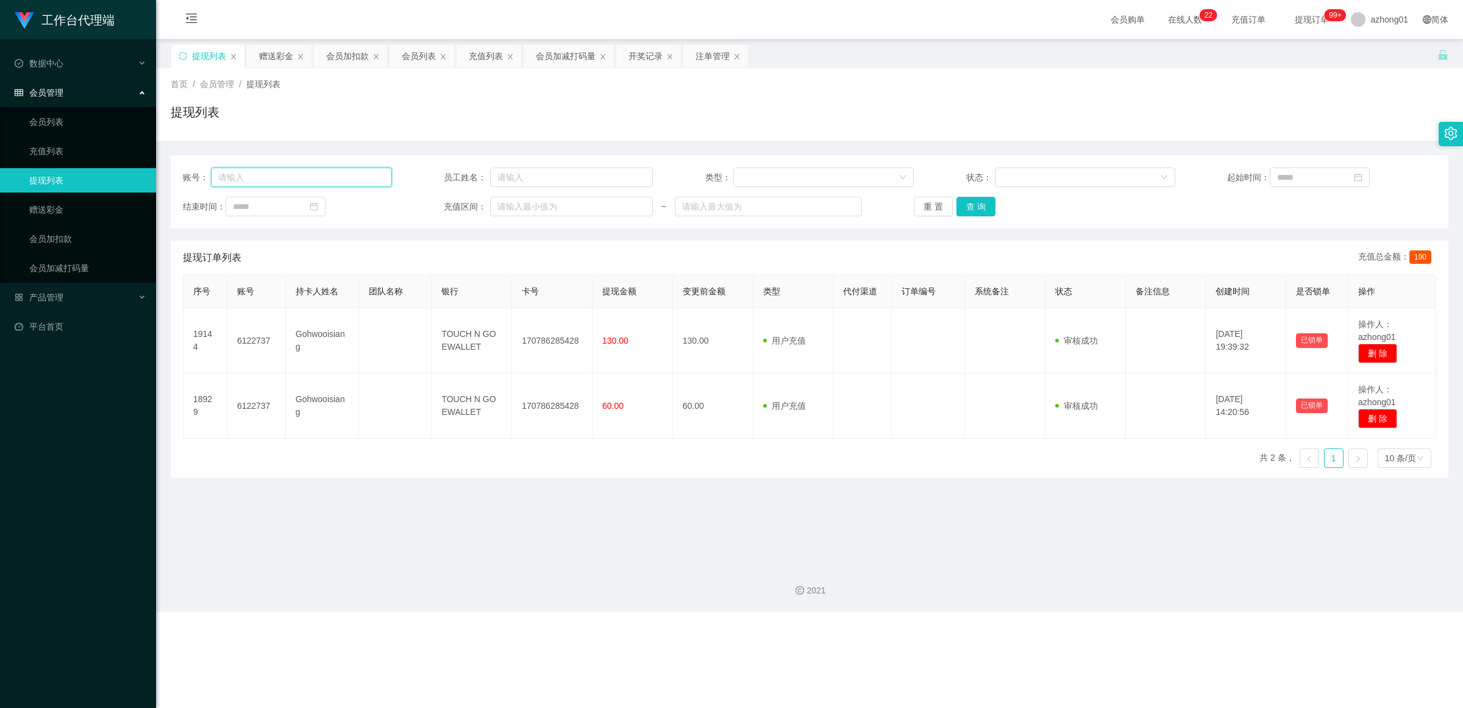
click at [216, 177] on input "text" at bounding box center [301, 178] width 180 height 20
paste input "0175997491"
type input "0175997491"
click at [968, 205] on button "查 询" at bounding box center [975, 207] width 39 height 20
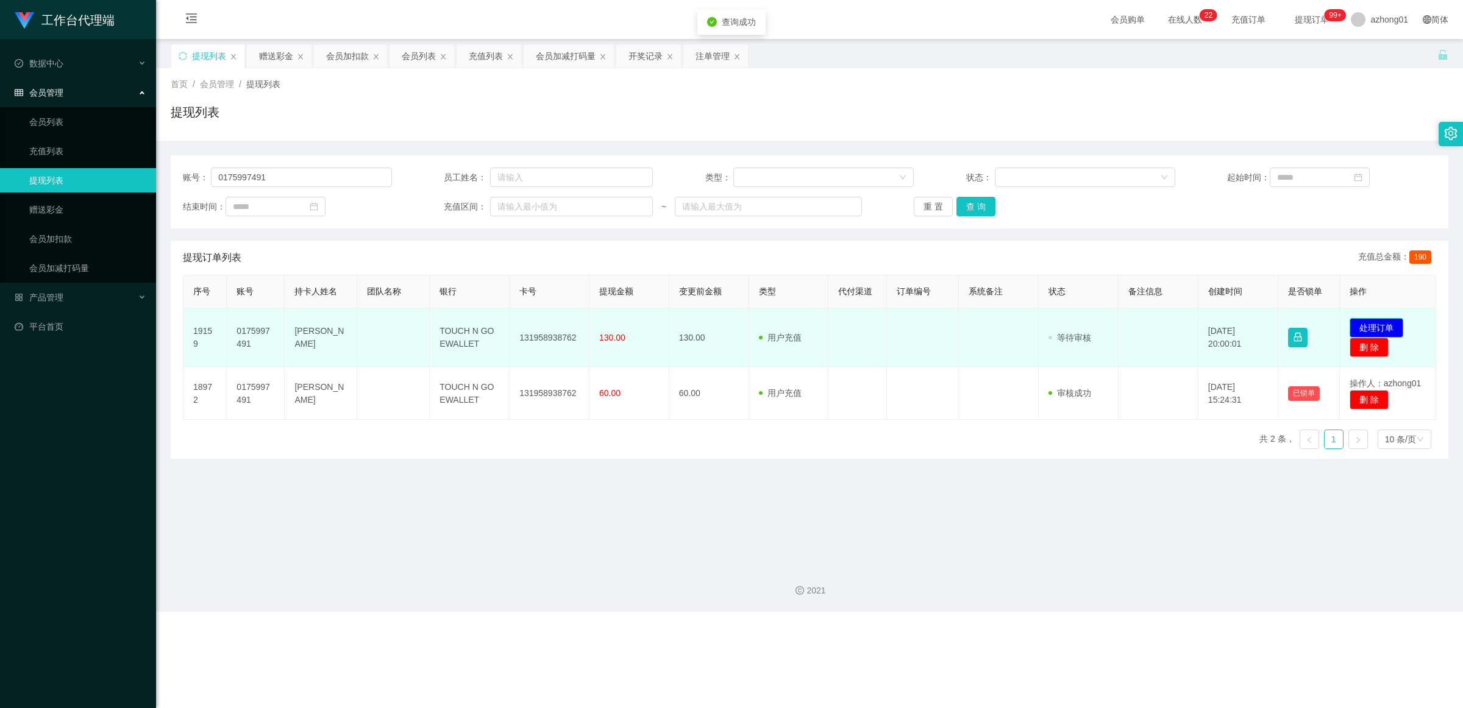
click at [1375, 327] on button "处理订单" at bounding box center [1377, 328] width 54 height 20
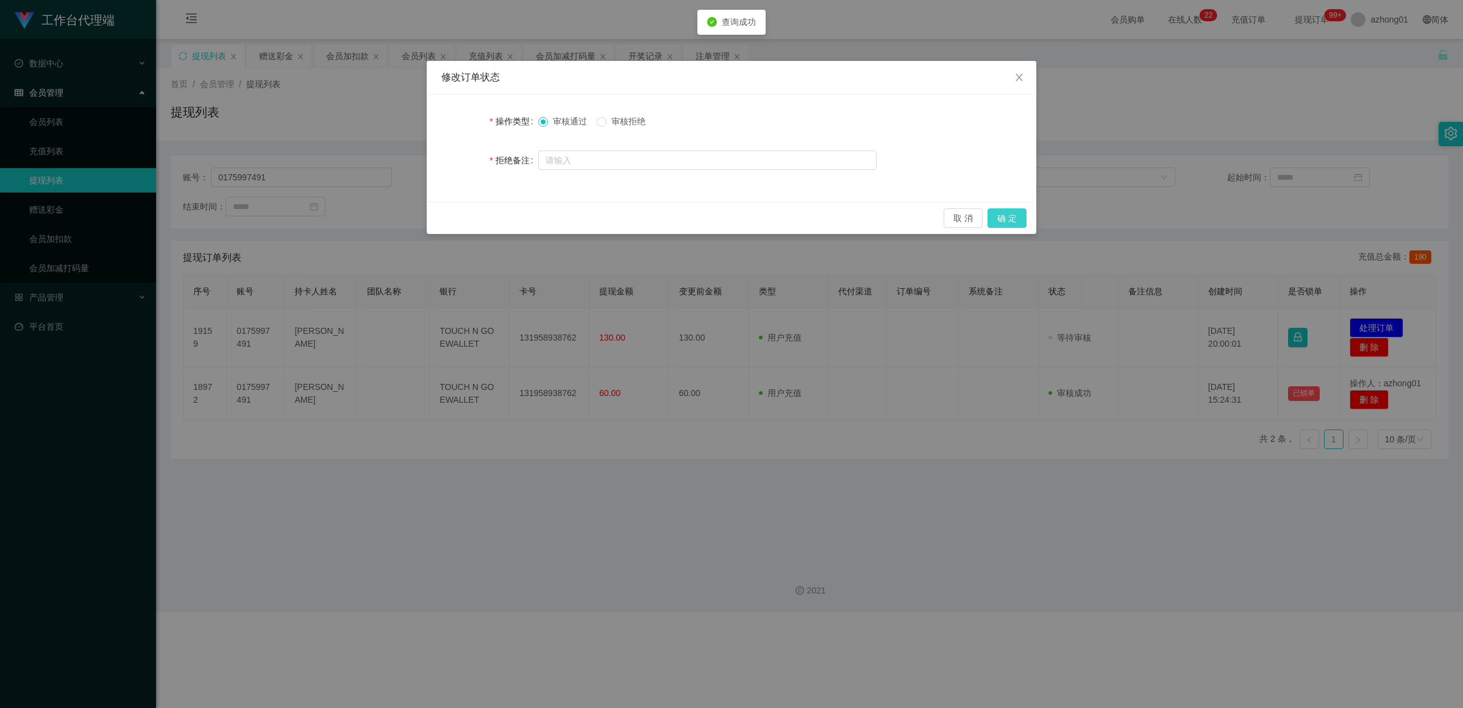
click at [1009, 218] on button "确 定" at bounding box center [1006, 218] width 39 height 20
